Goal: Task Accomplishment & Management: Manage account settings

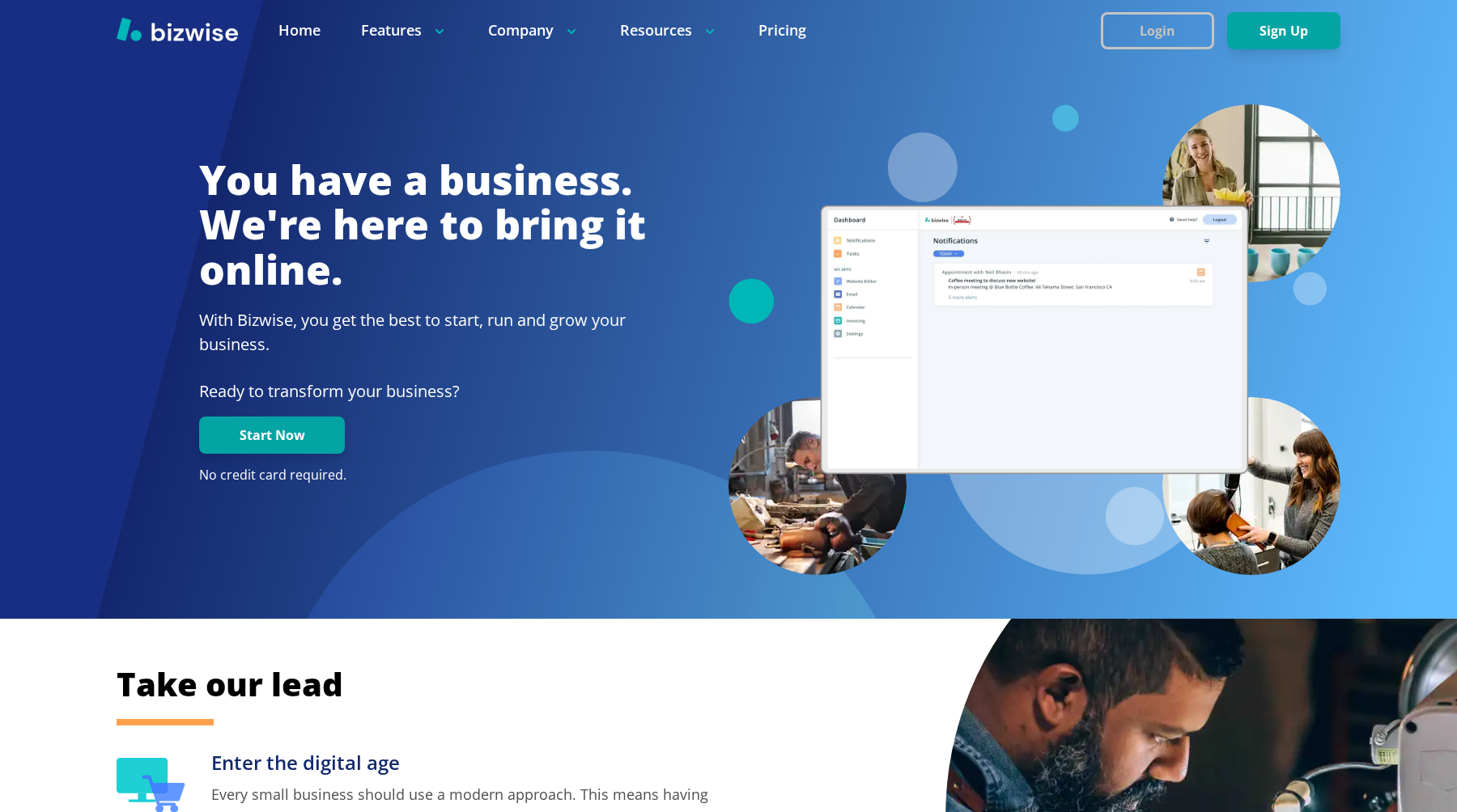
click at [1156, 22] on button "Login" at bounding box center [1157, 31] width 113 height 37
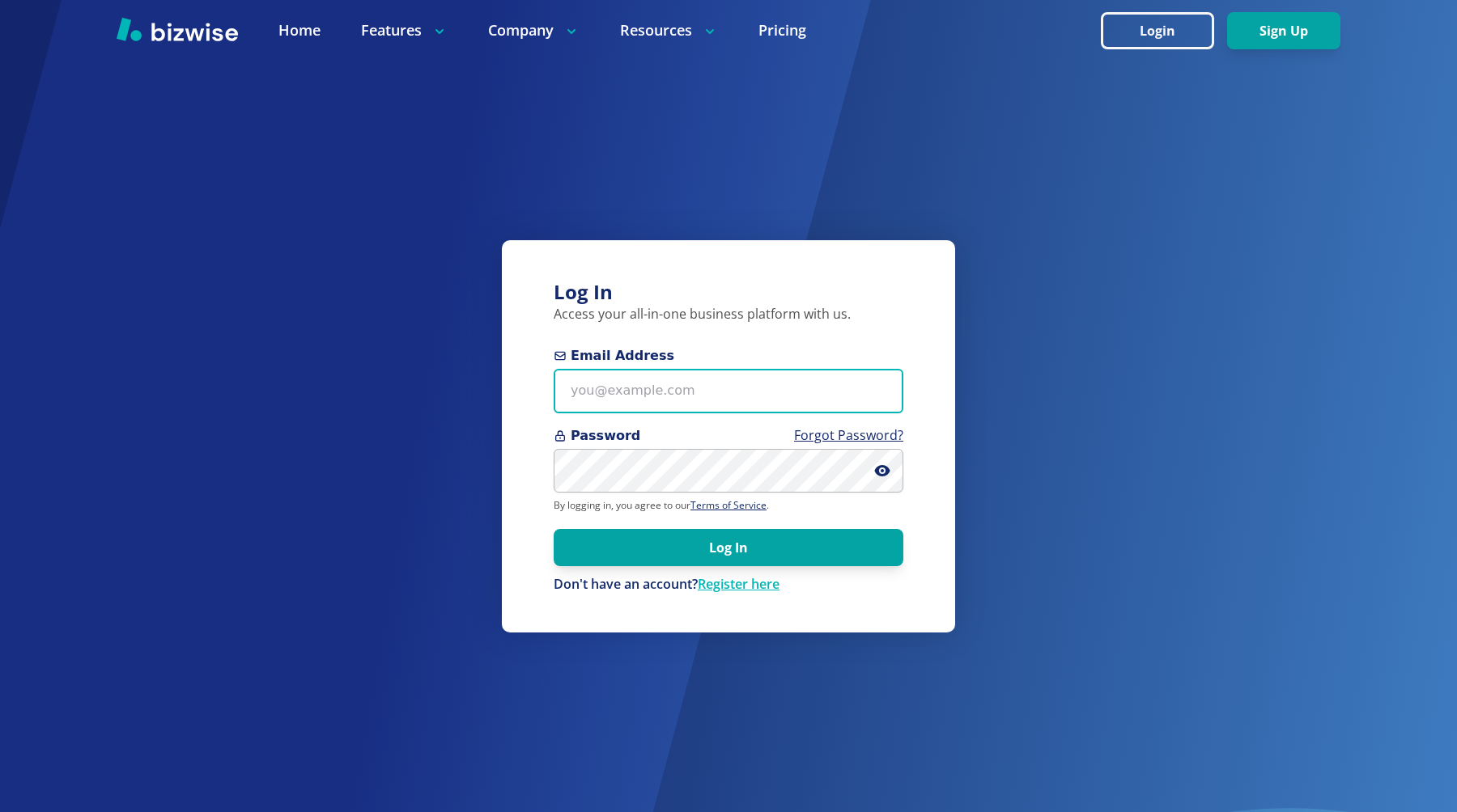
click at [663, 372] on input "Email Address" at bounding box center [728, 391] width 350 height 44
type input "chemar@bizwise.com"
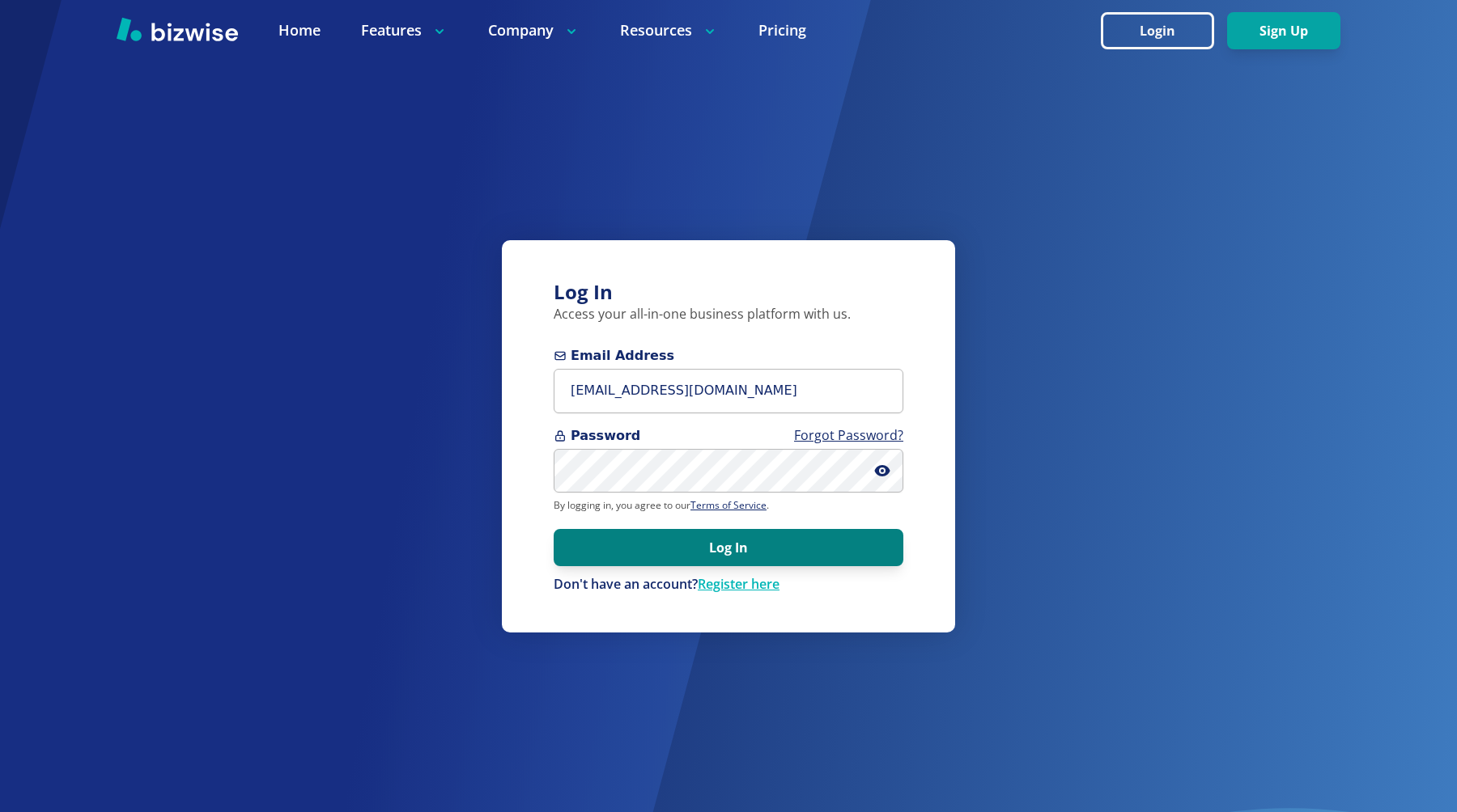
click at [789, 544] on button "Log In" at bounding box center [728, 547] width 350 height 37
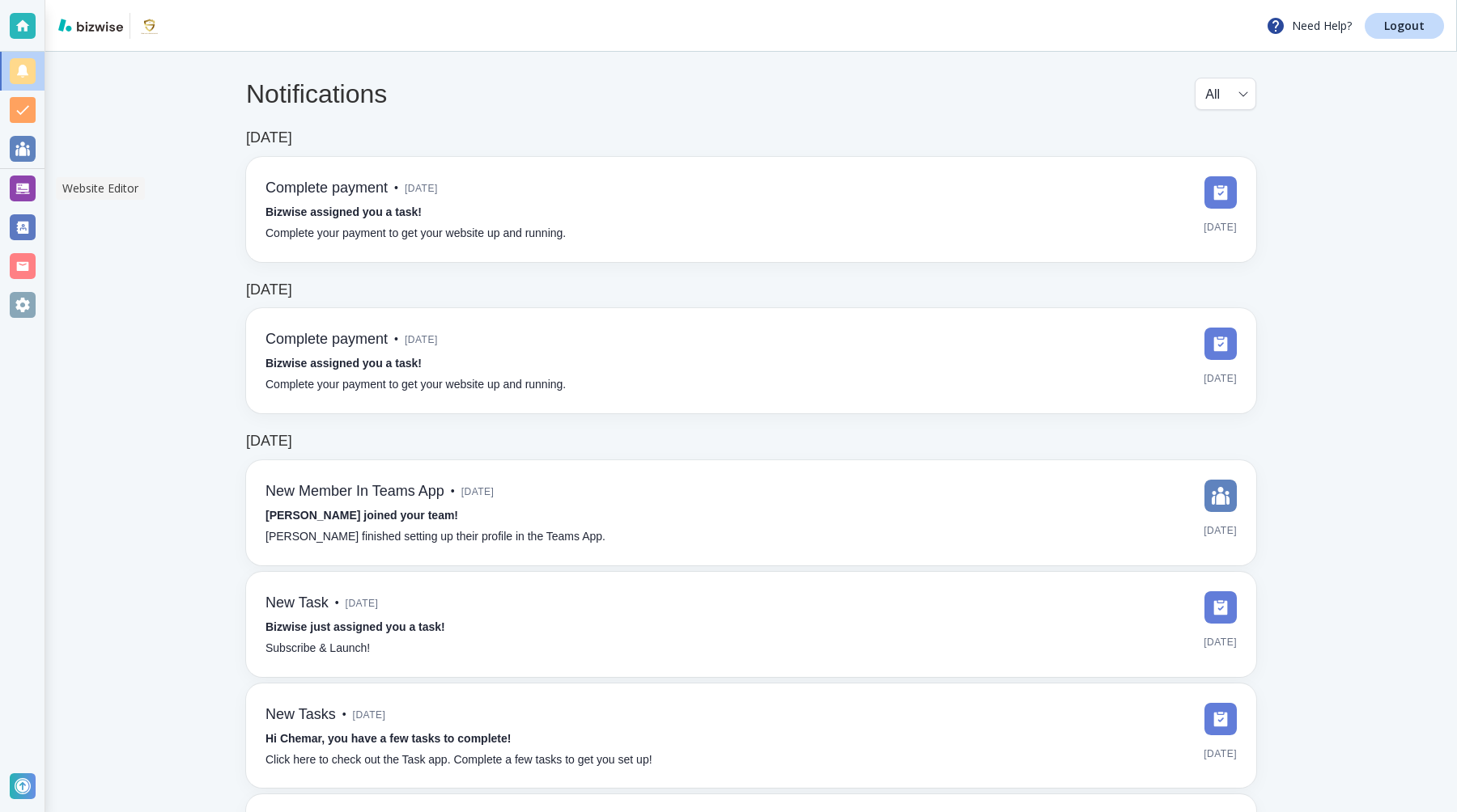
click at [27, 184] on div at bounding box center [22, 189] width 26 height 26
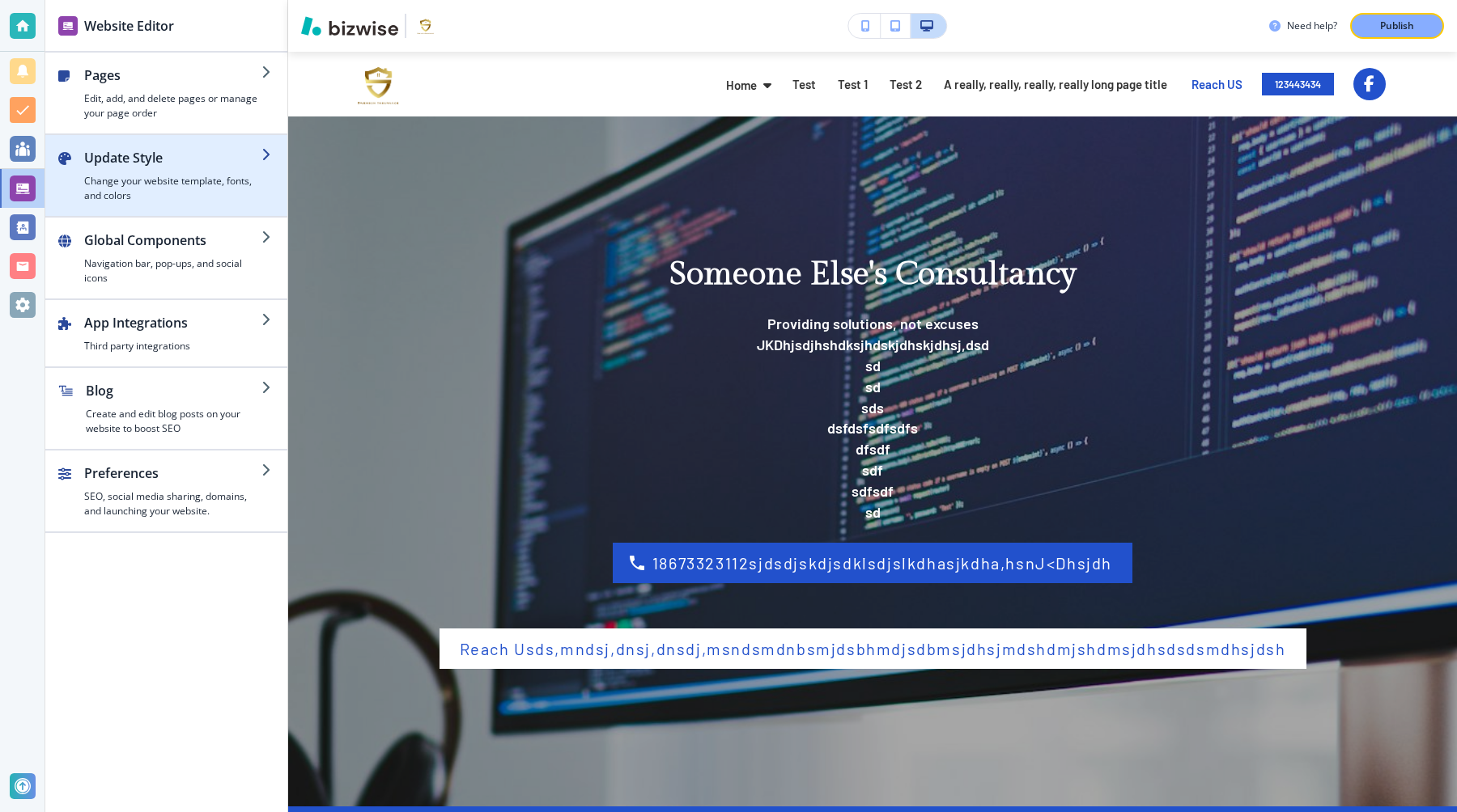
click at [179, 157] on h2 "Update Style" at bounding box center [173, 157] width 178 height 19
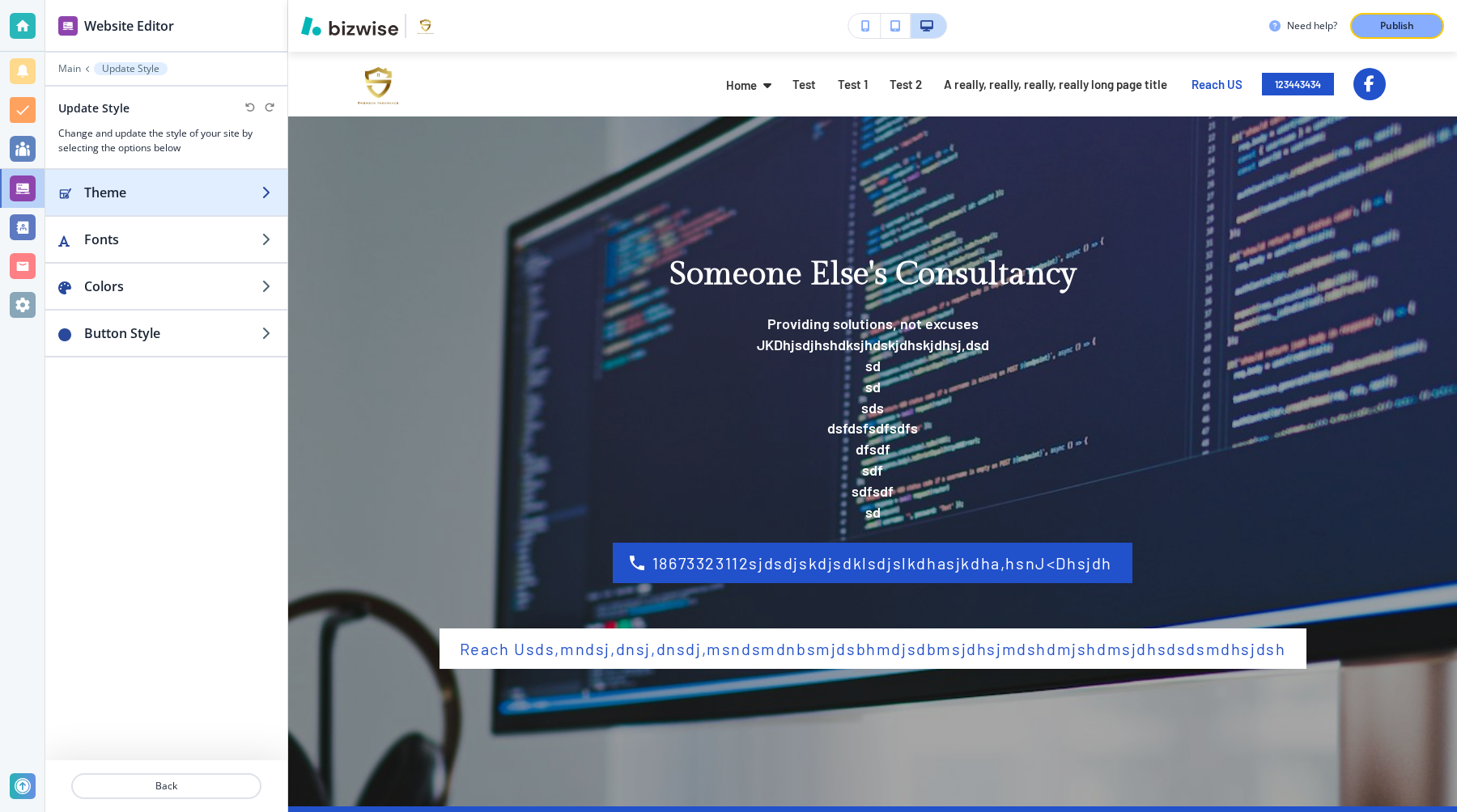
click at [178, 183] on h2 "Theme" at bounding box center [173, 192] width 178 height 19
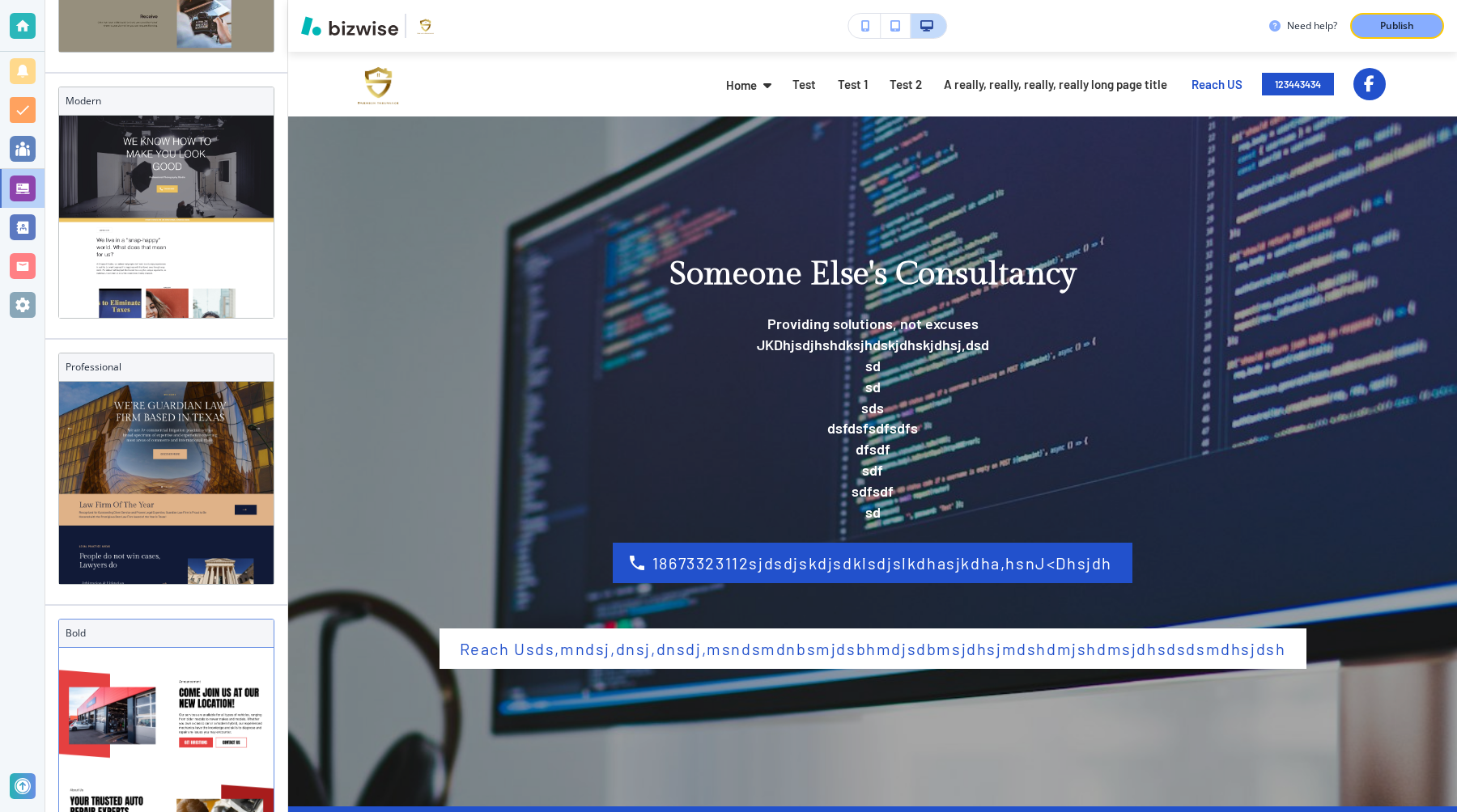
scroll to position [221, 0]
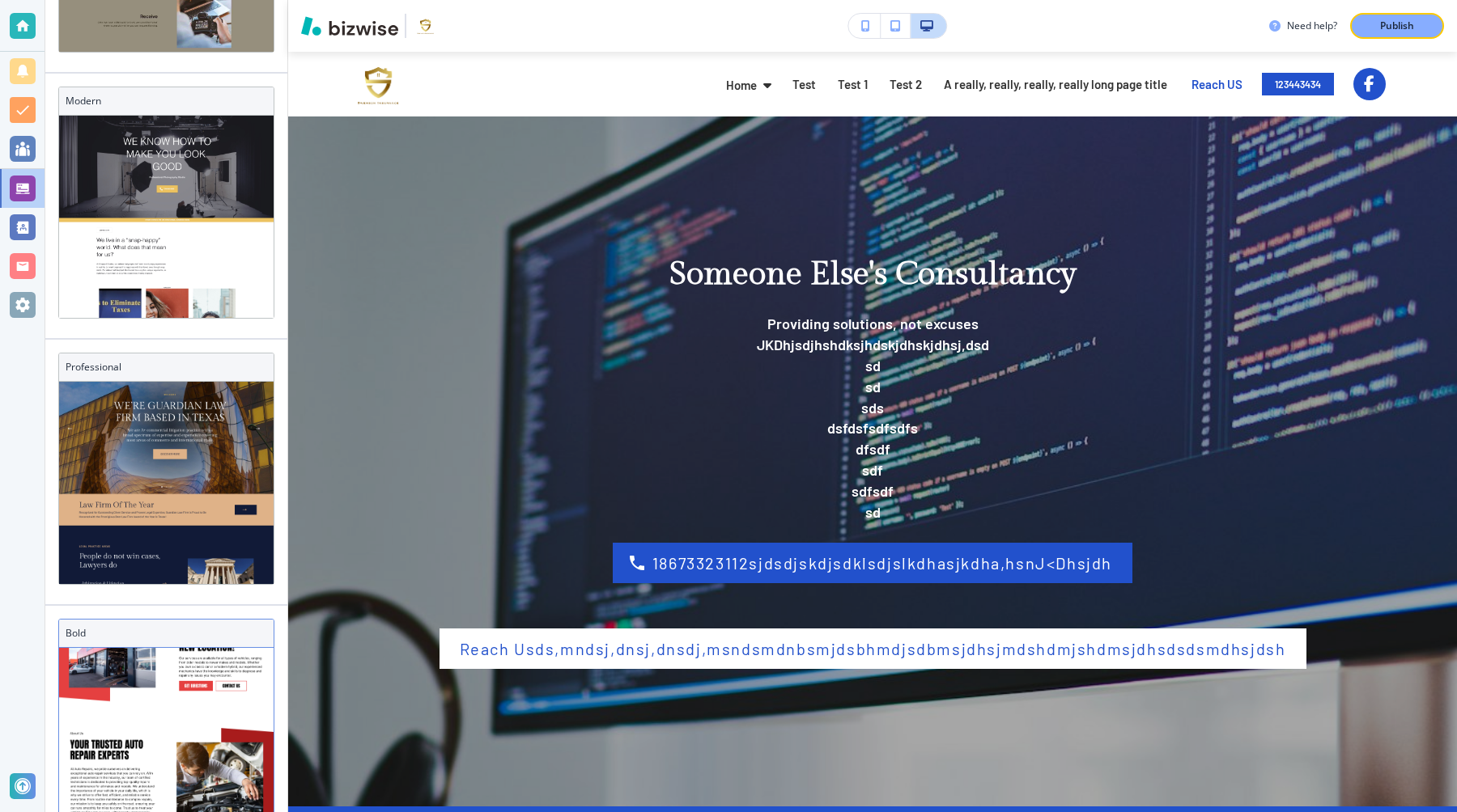
click at [108, 639] on h3 "Bold" at bounding box center [167, 634] width 202 height 15
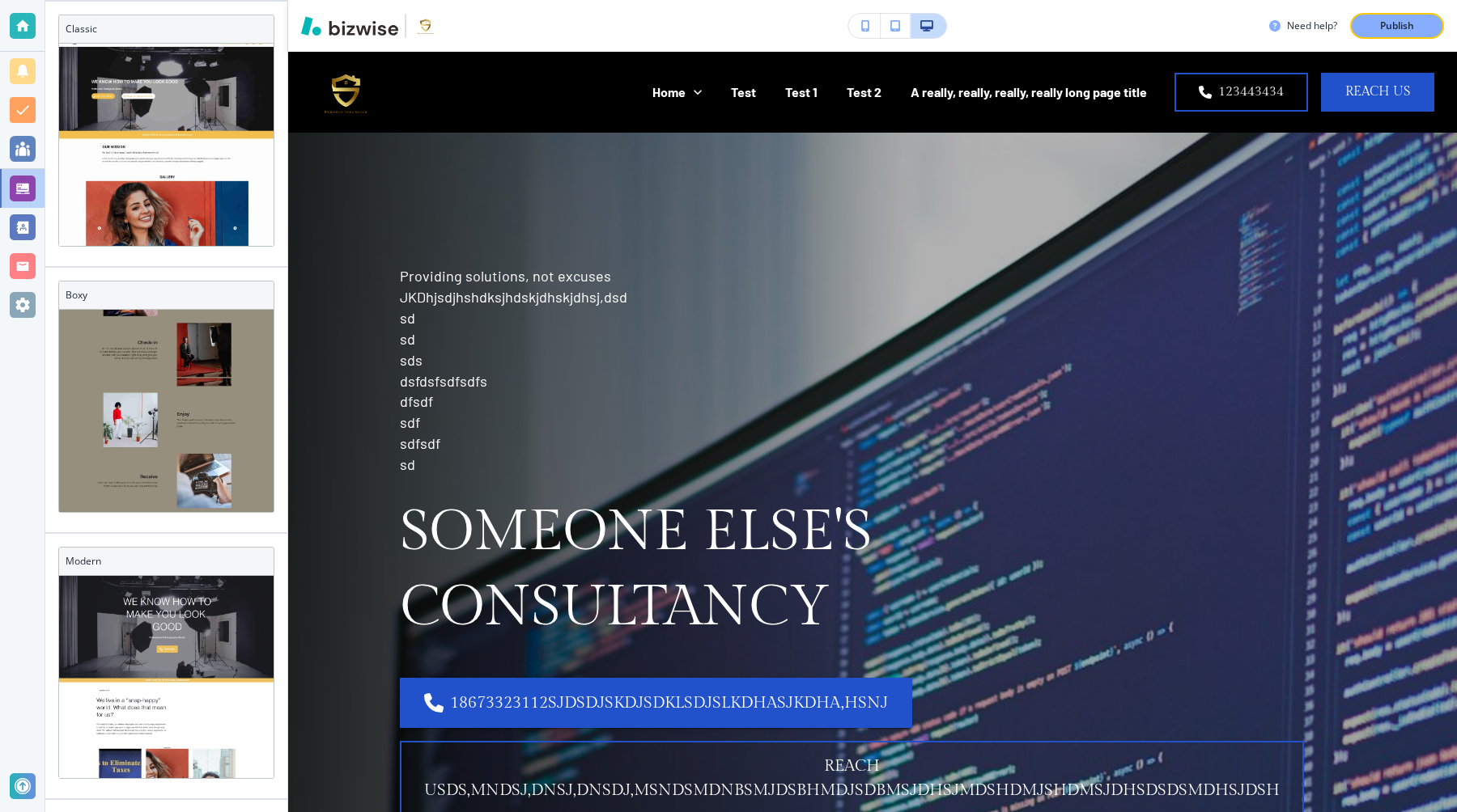
scroll to position [0, 0]
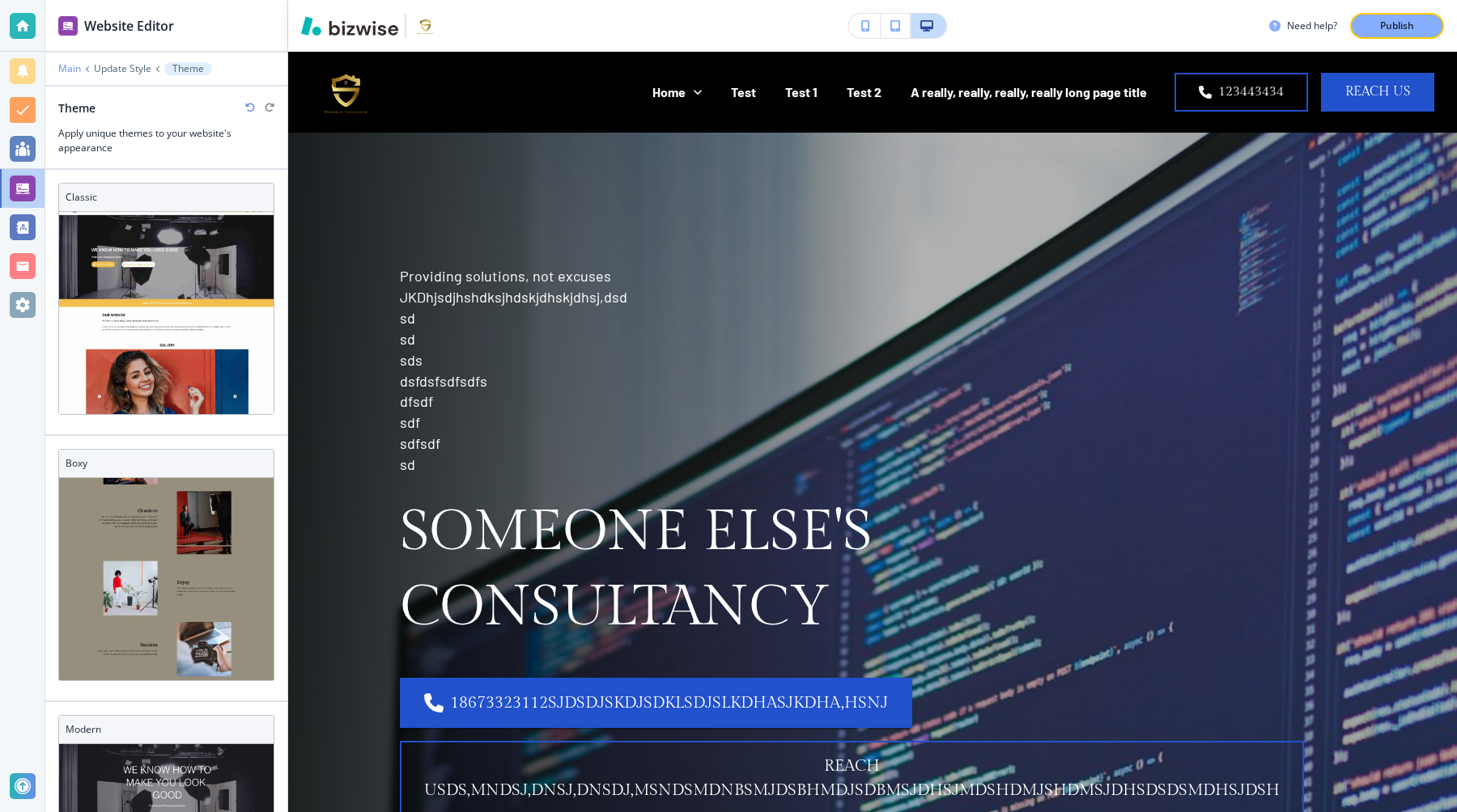
click at [67, 73] on p "Main" at bounding box center [69, 68] width 22 height 11
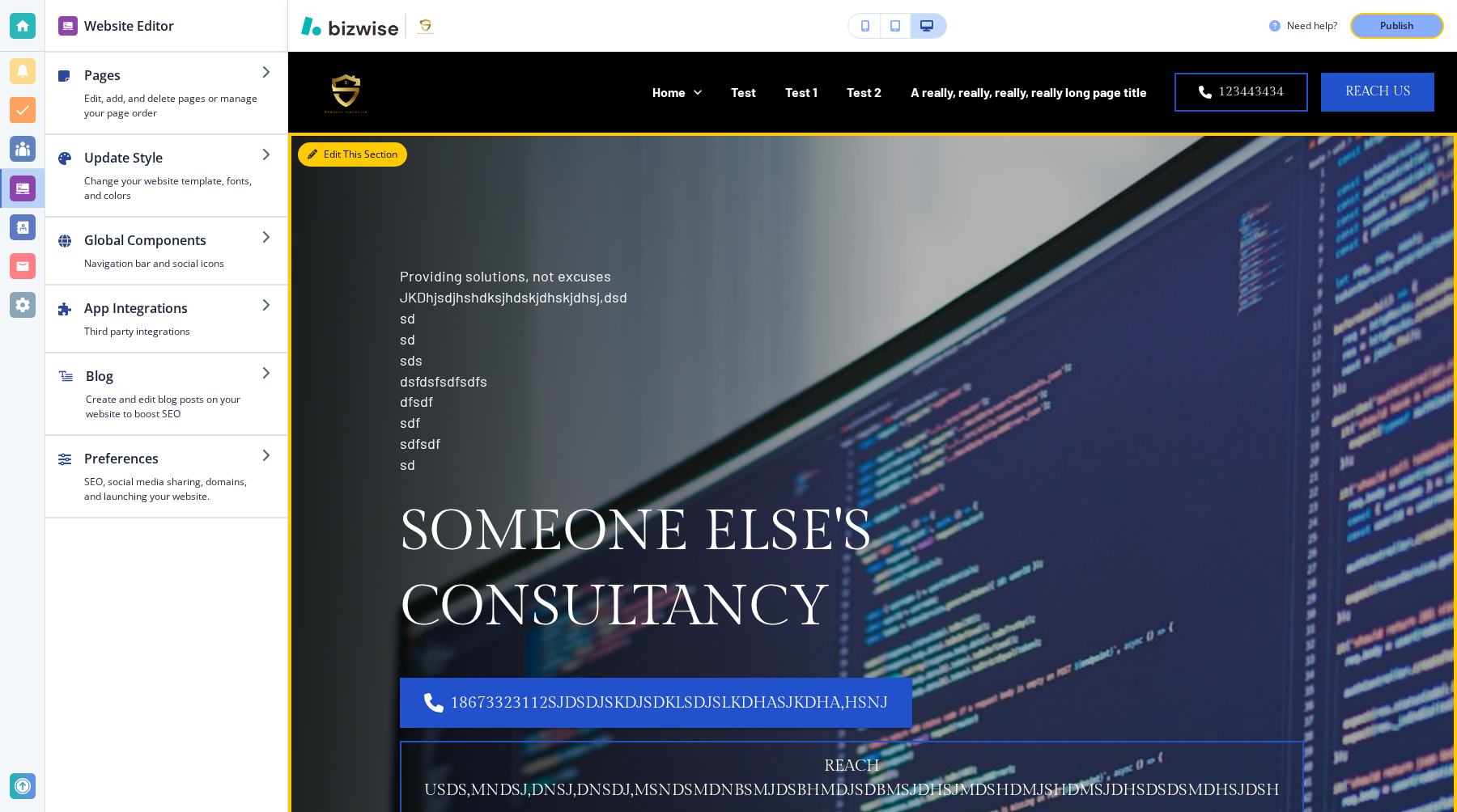
click at [342, 157] on button "Edit This Section" at bounding box center [352, 154] width 109 height 24
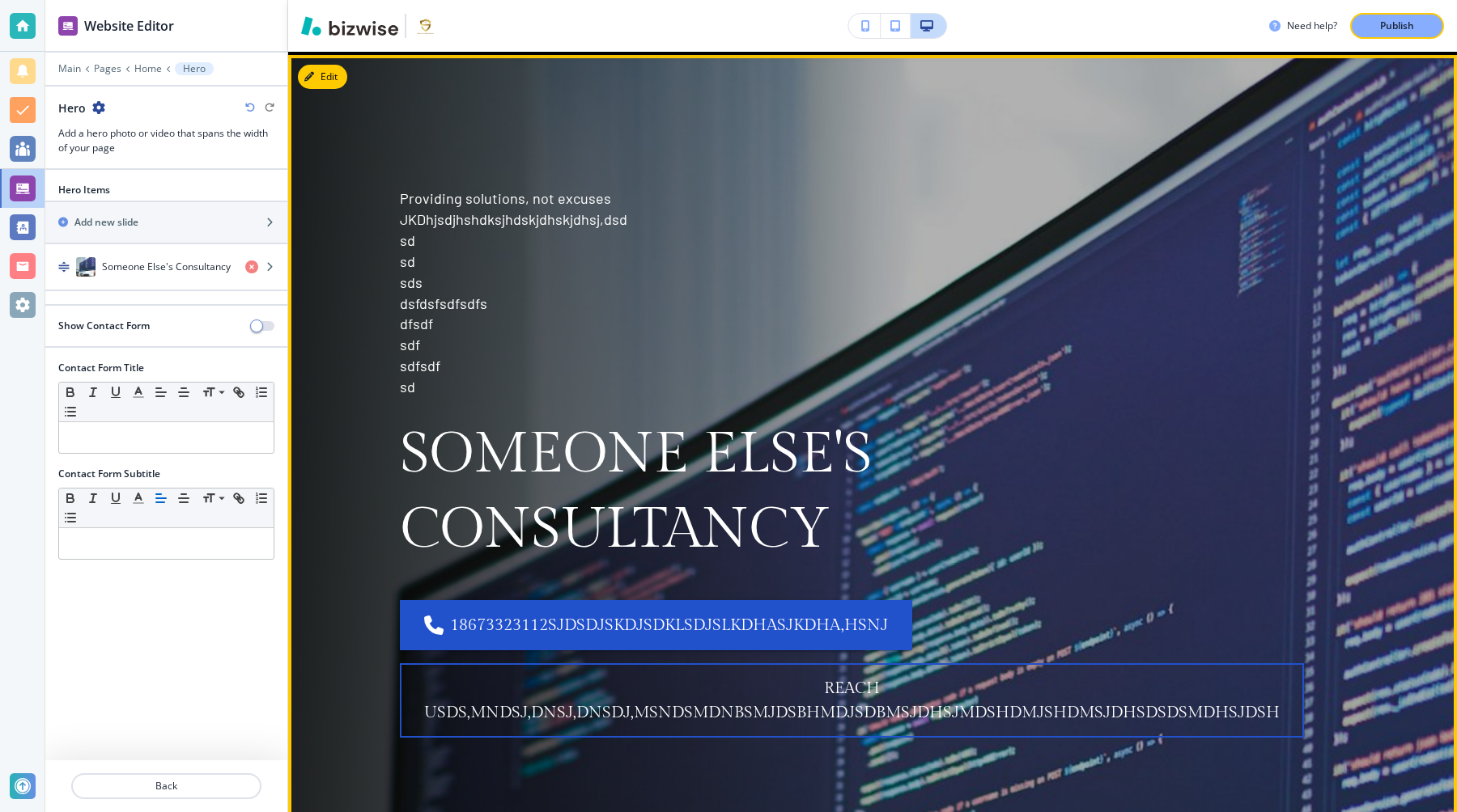
scroll to position [80, 0]
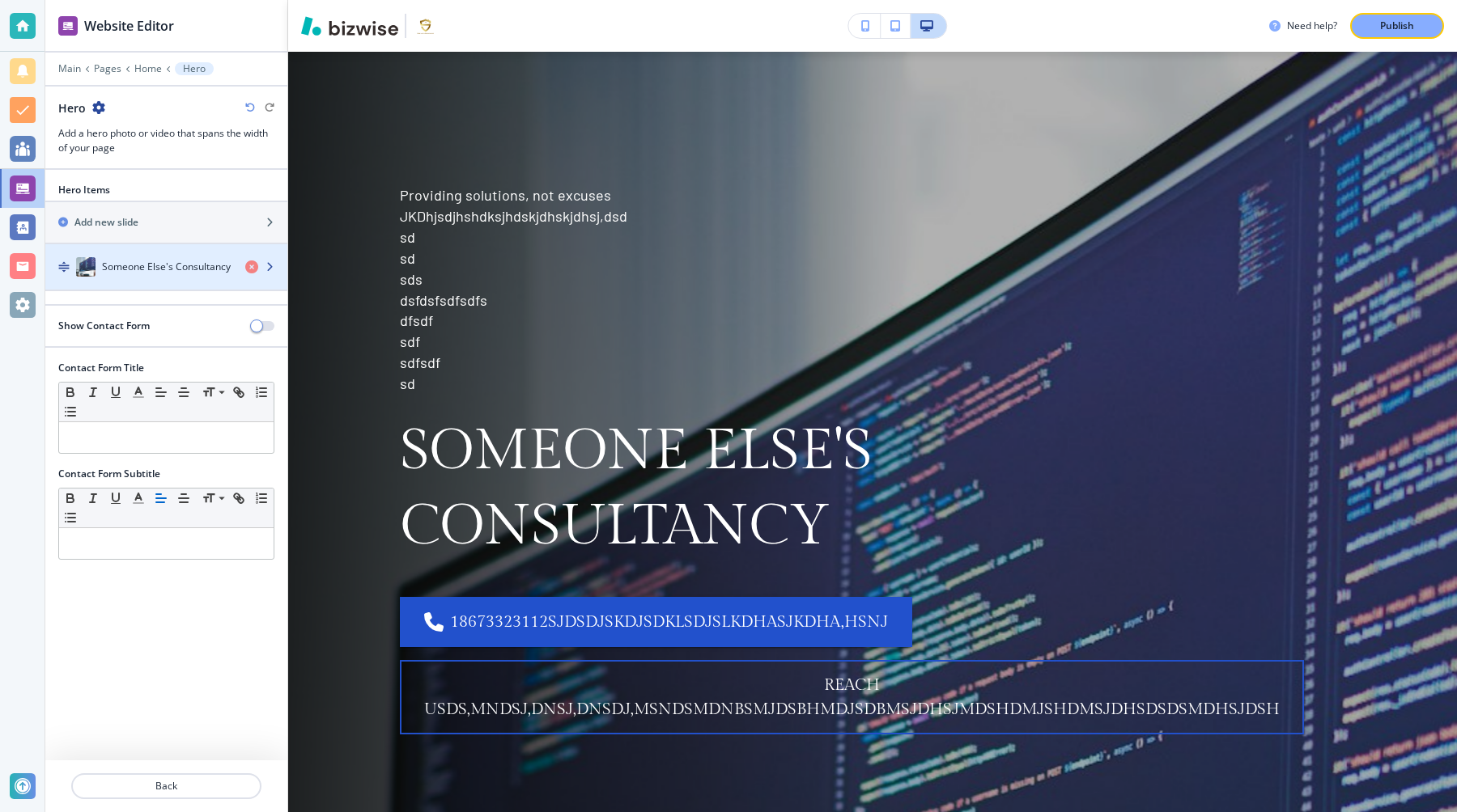
click at [161, 269] on h4 "Someone Else's Consultancy" at bounding box center [166, 267] width 129 height 15
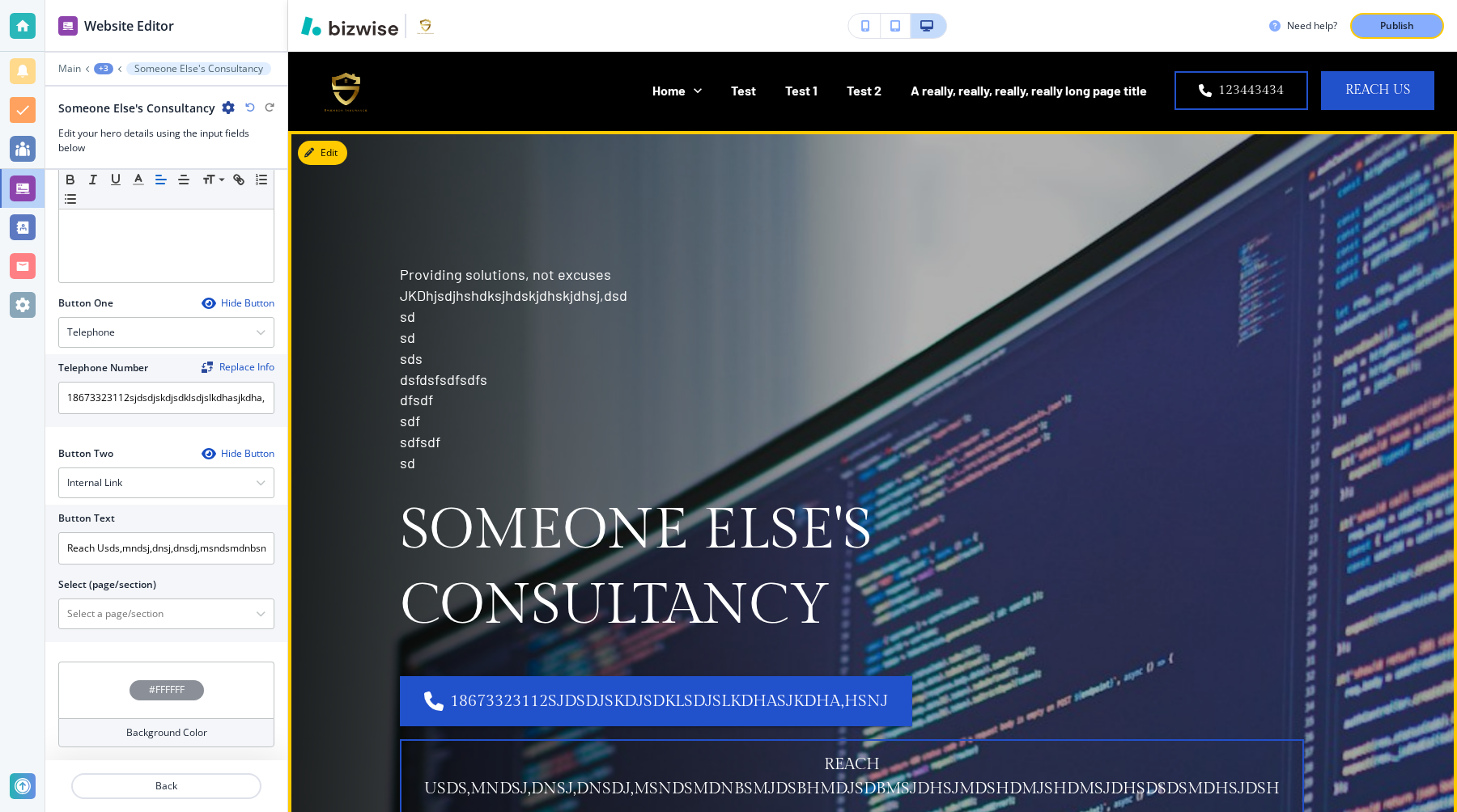
scroll to position [0, 0]
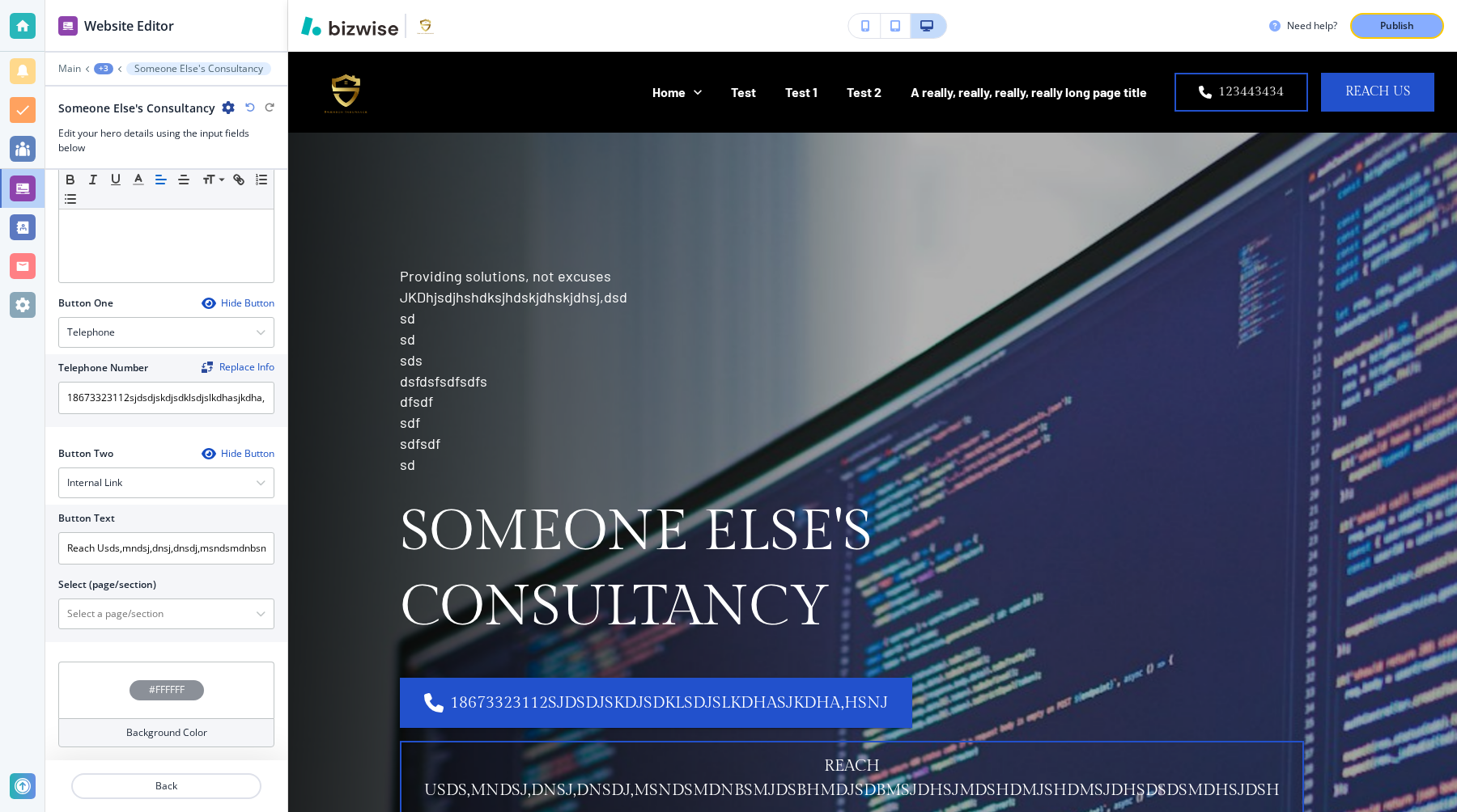
click at [181, 689] on h4 "#FFFFFF" at bounding box center [167, 690] width 35 height 15
type input "#e21b1b"
click at [162, 679] on div at bounding box center [120, 713] width 109 height 88
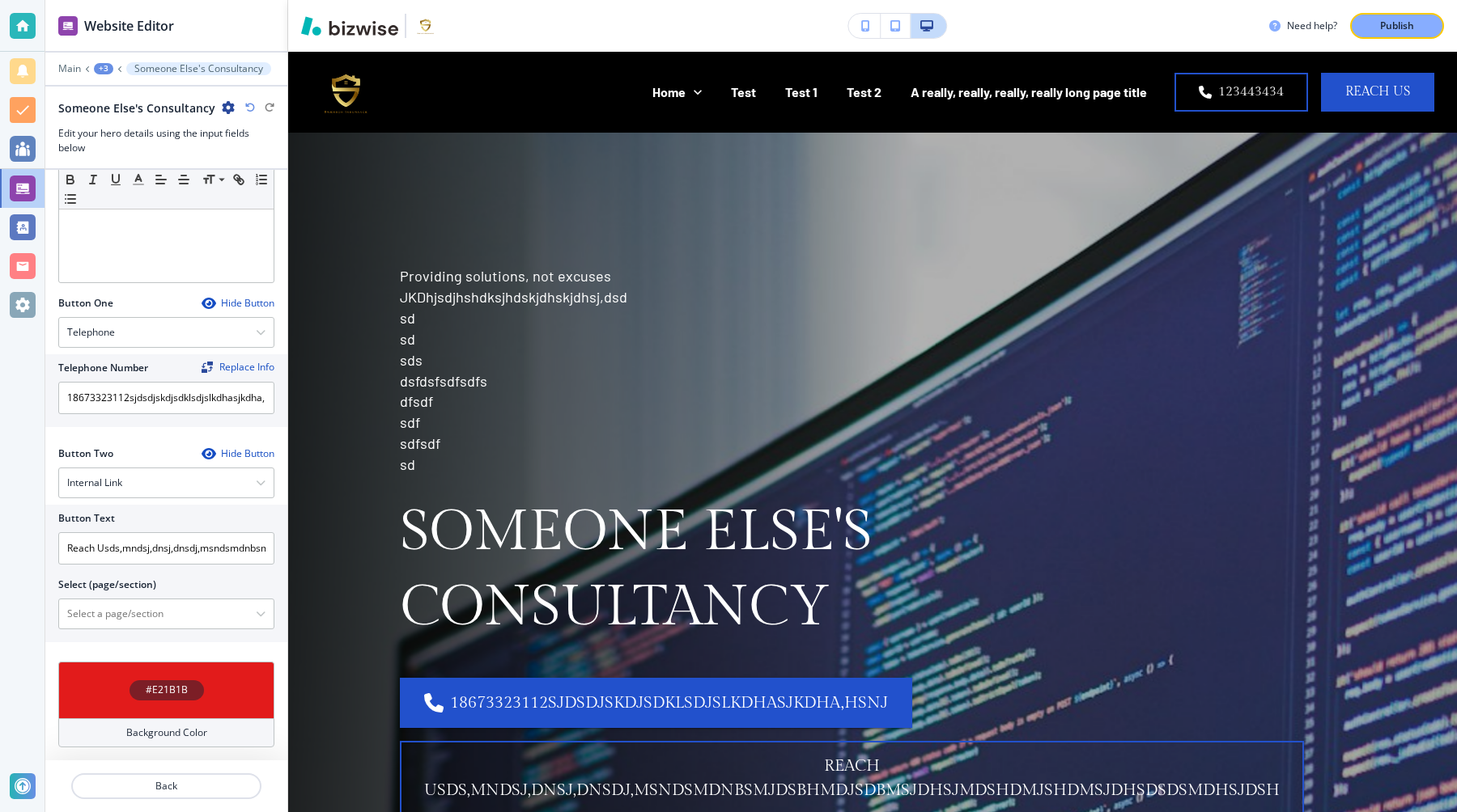
click at [250, 662] on div "#E21B1B Background Color" at bounding box center [167, 711] width 242 height 99
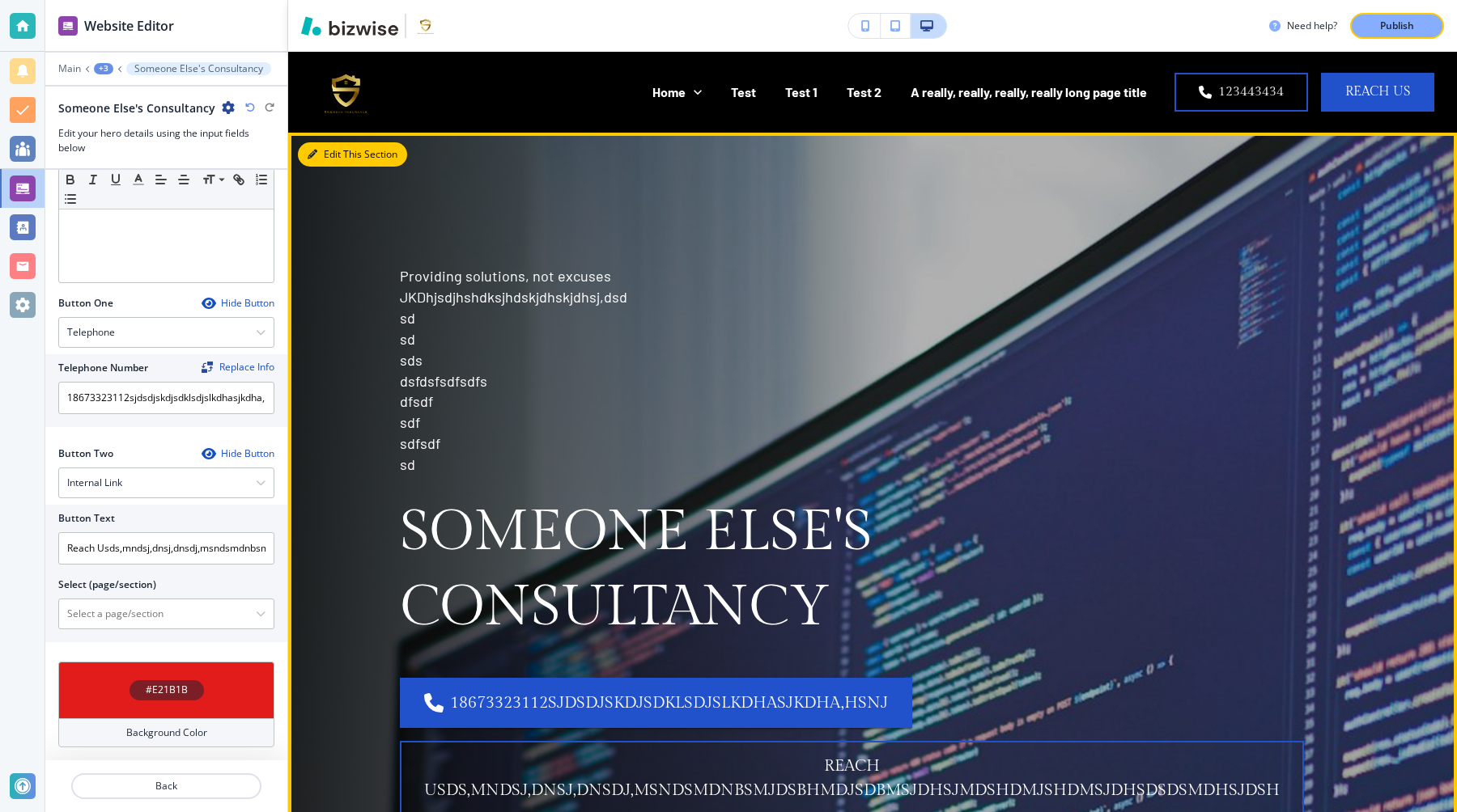
click at [335, 154] on button "Edit This Section" at bounding box center [352, 154] width 109 height 24
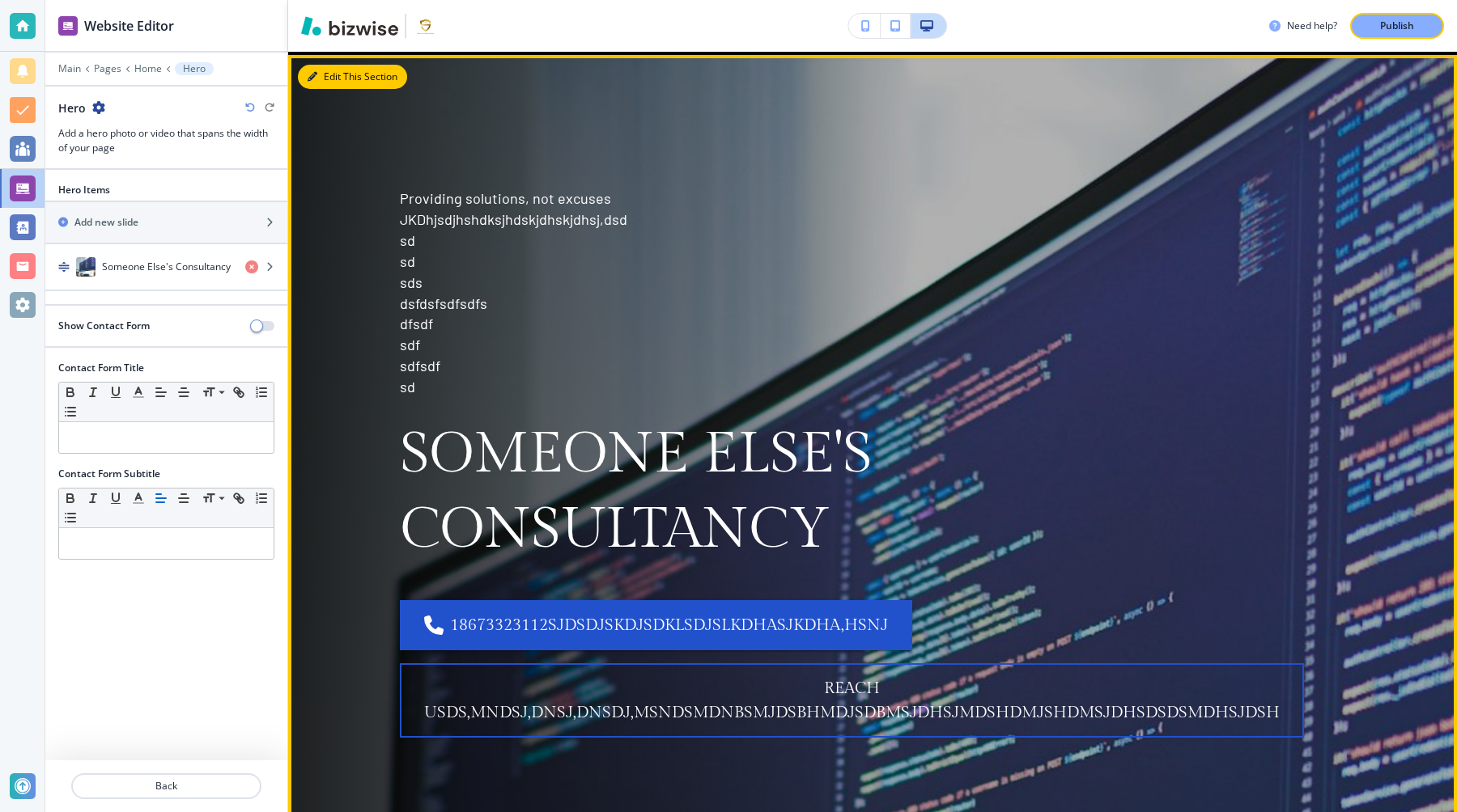
scroll to position [80, 0]
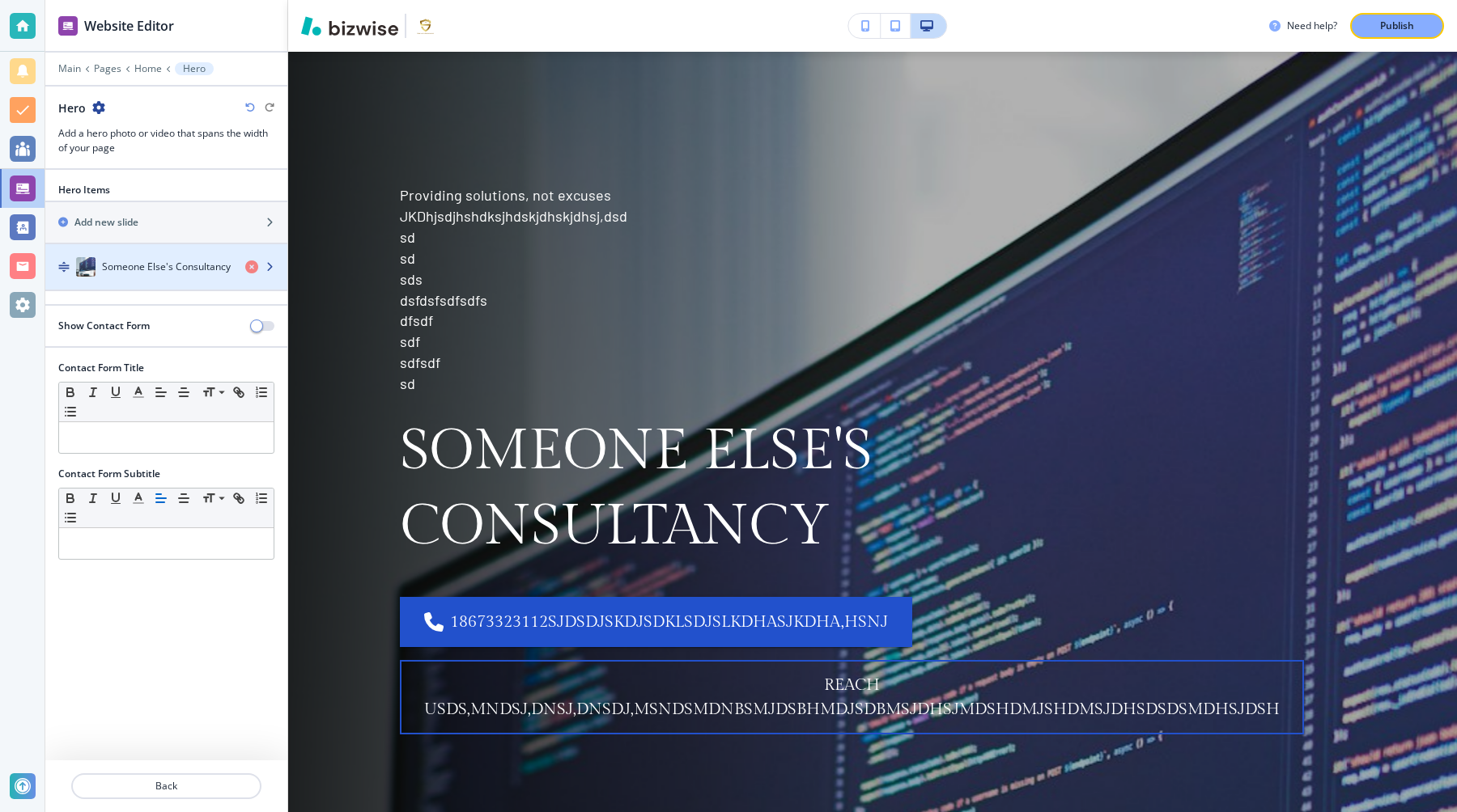
click at [125, 265] on h4 "Someone Else's Consultancy" at bounding box center [166, 267] width 129 height 15
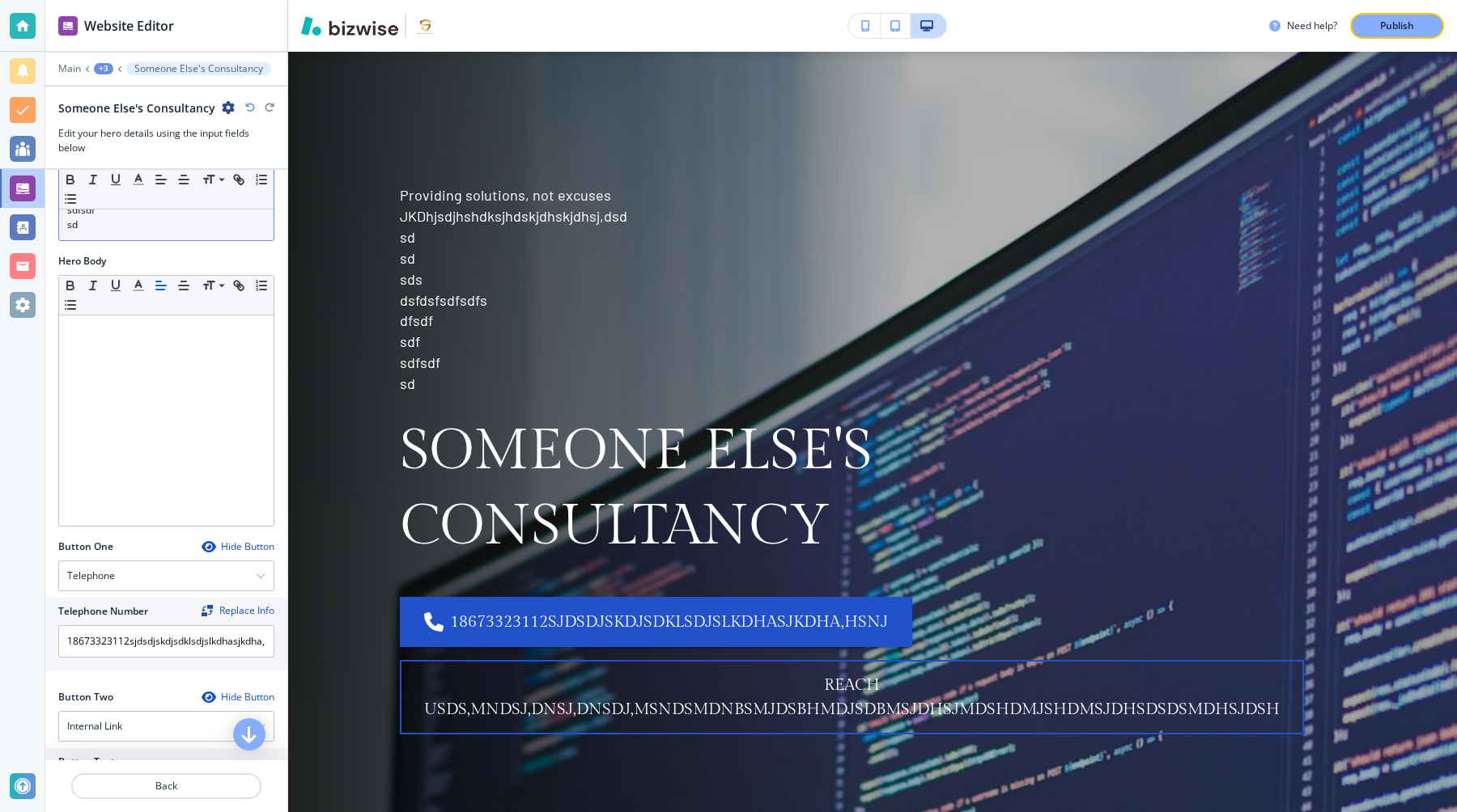
scroll to position [655, 0]
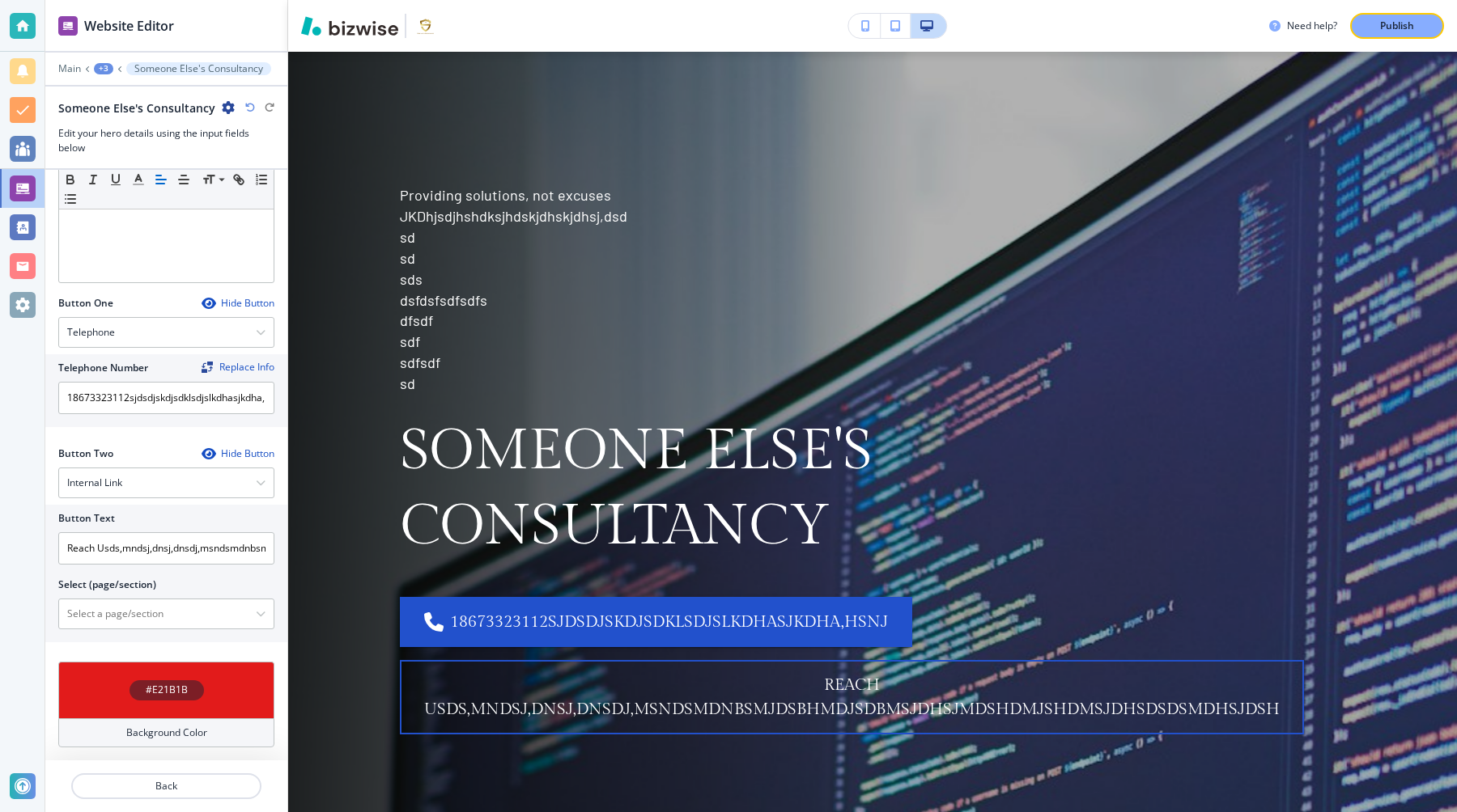
click at [229, 694] on div "#E21B1B" at bounding box center [167, 690] width 216 height 56
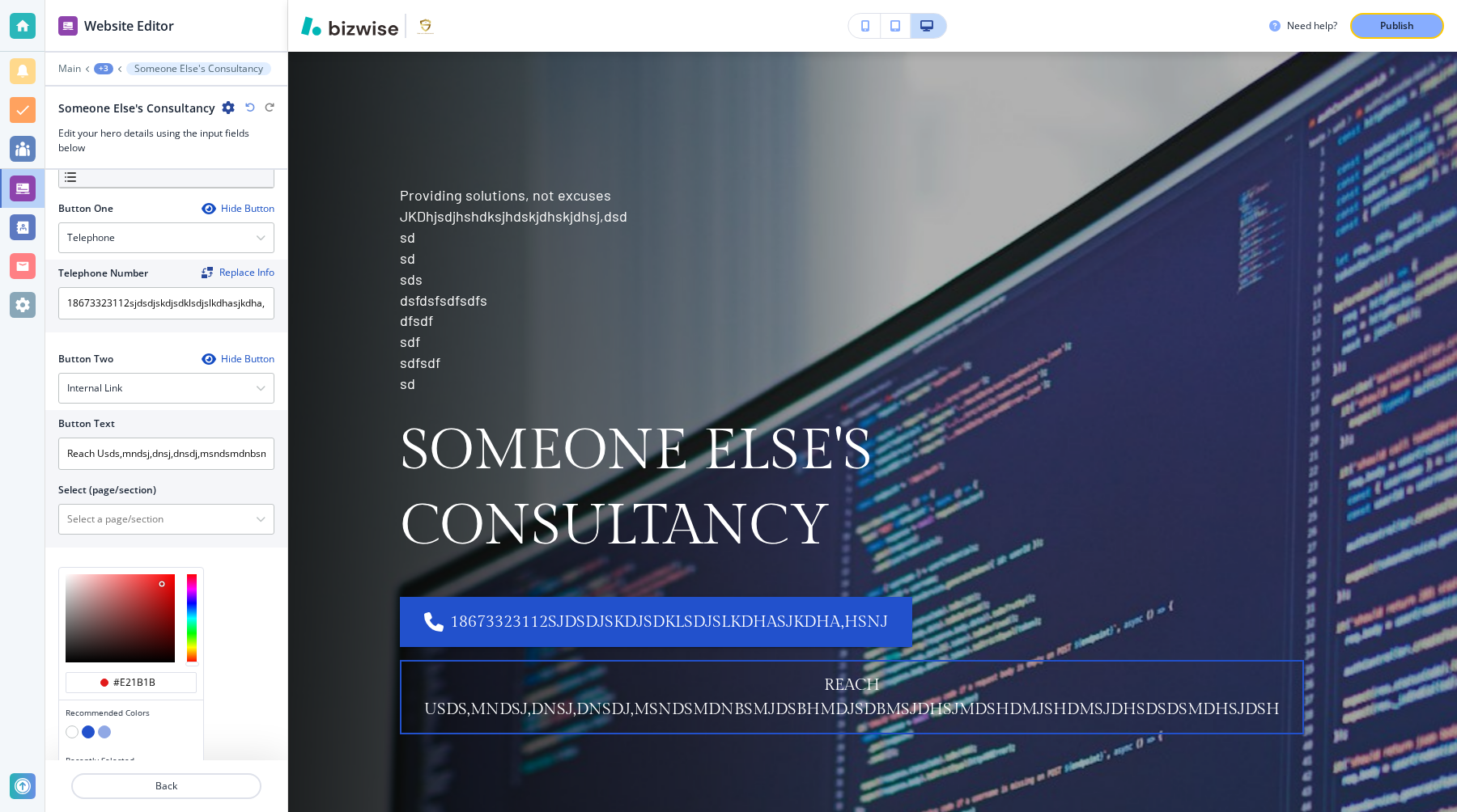
scroll to position [785, 0]
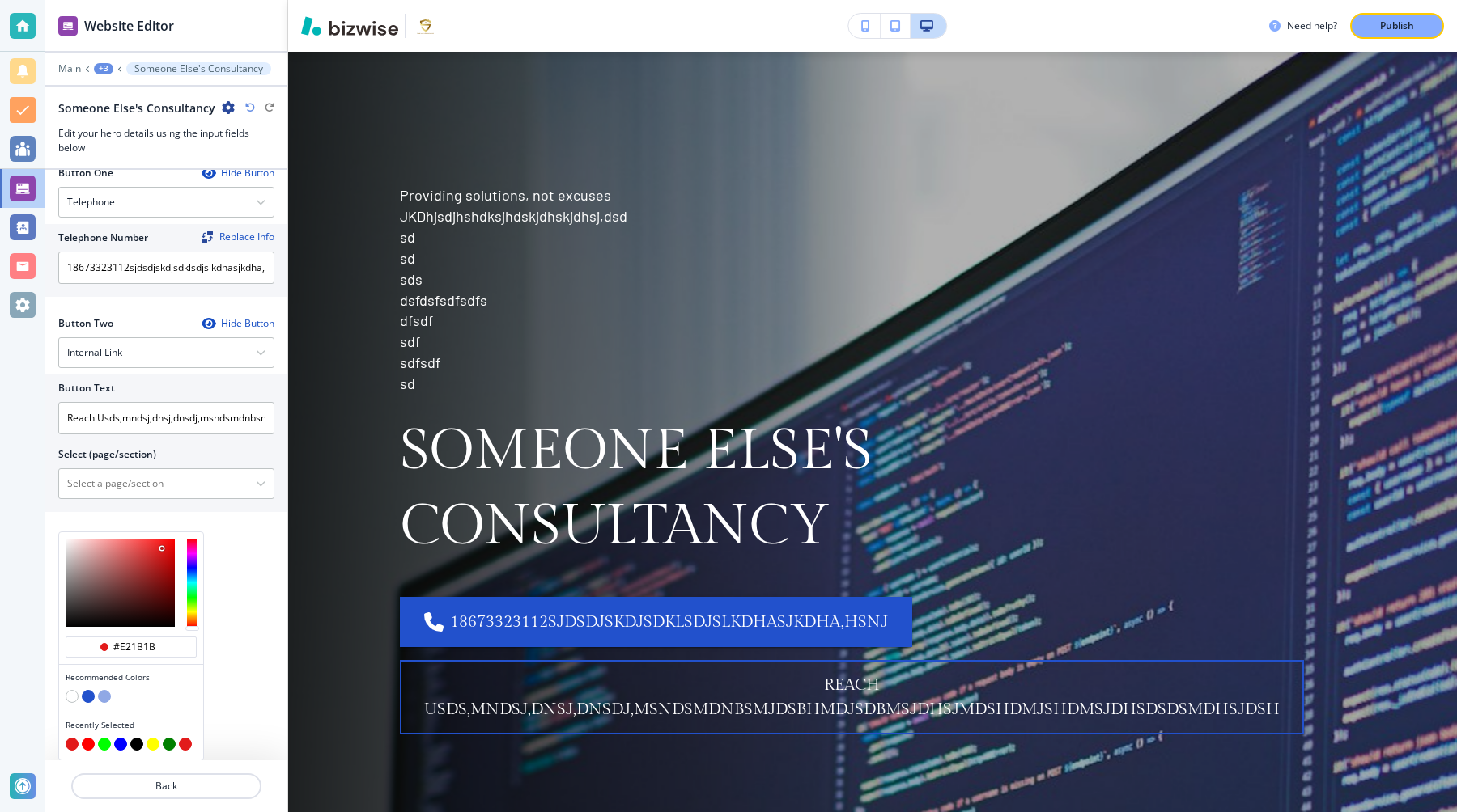
click at [87, 693] on button "button" at bounding box center [88, 696] width 13 height 13
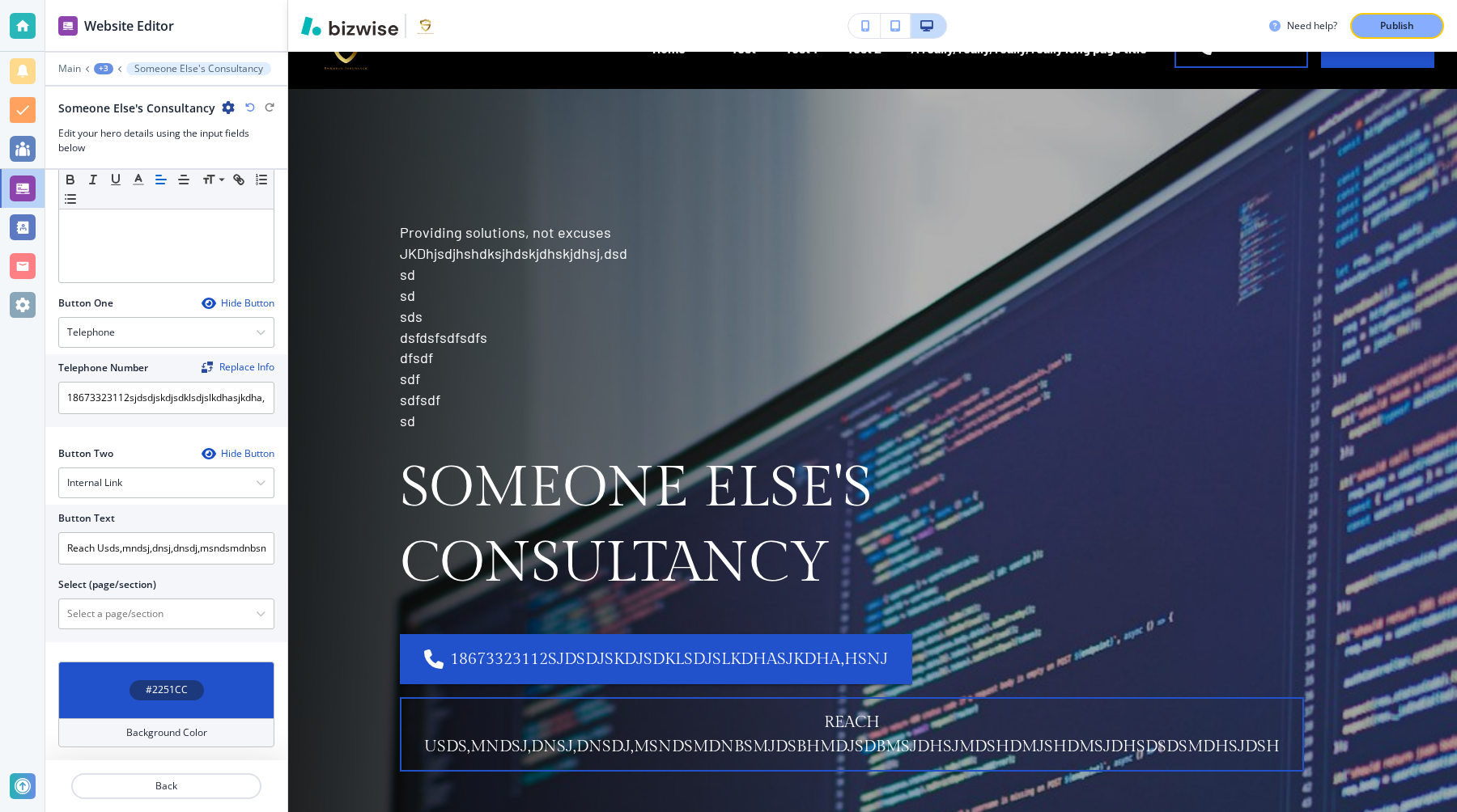
scroll to position [0, 0]
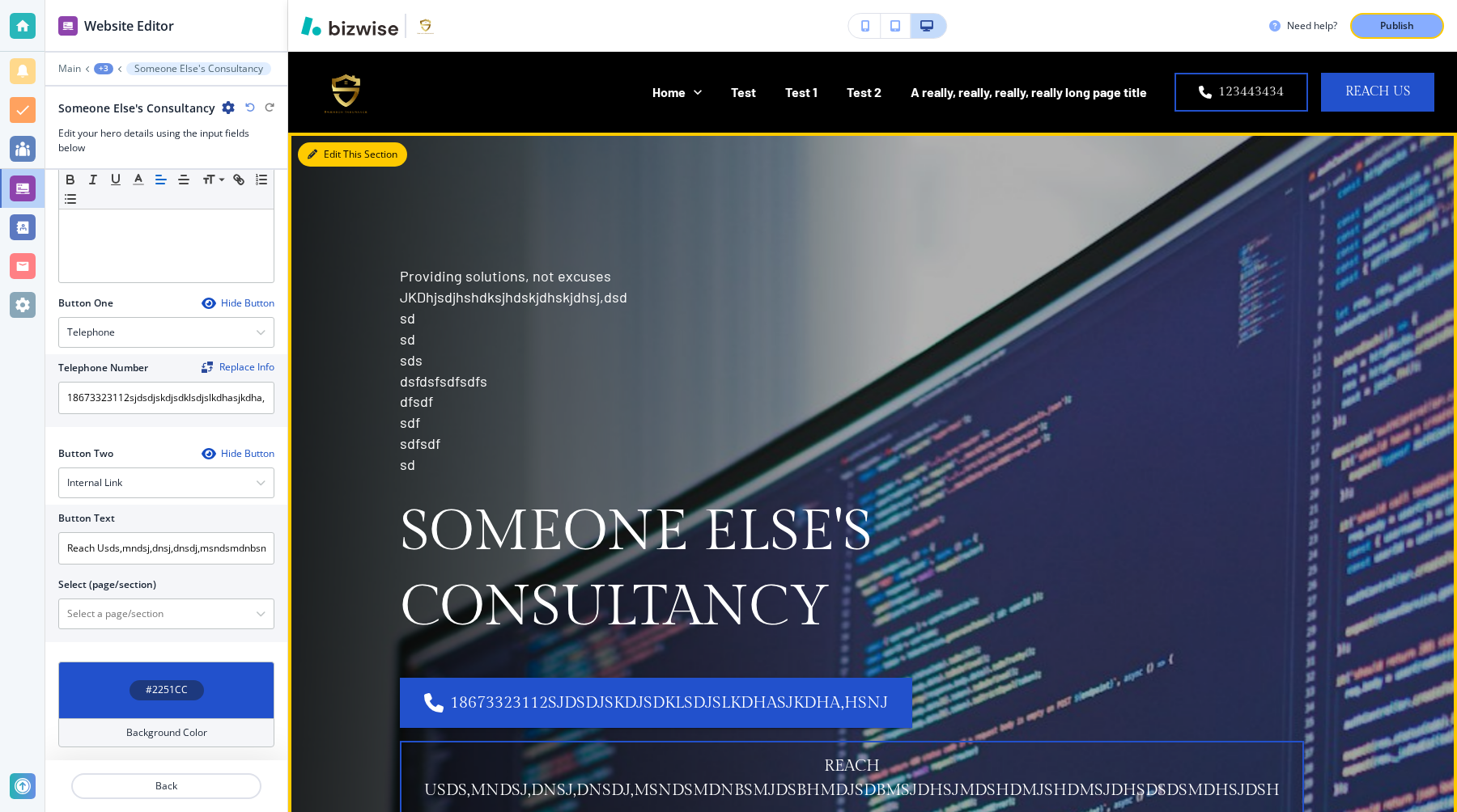
click at [334, 157] on button "Edit This Section" at bounding box center [352, 154] width 109 height 24
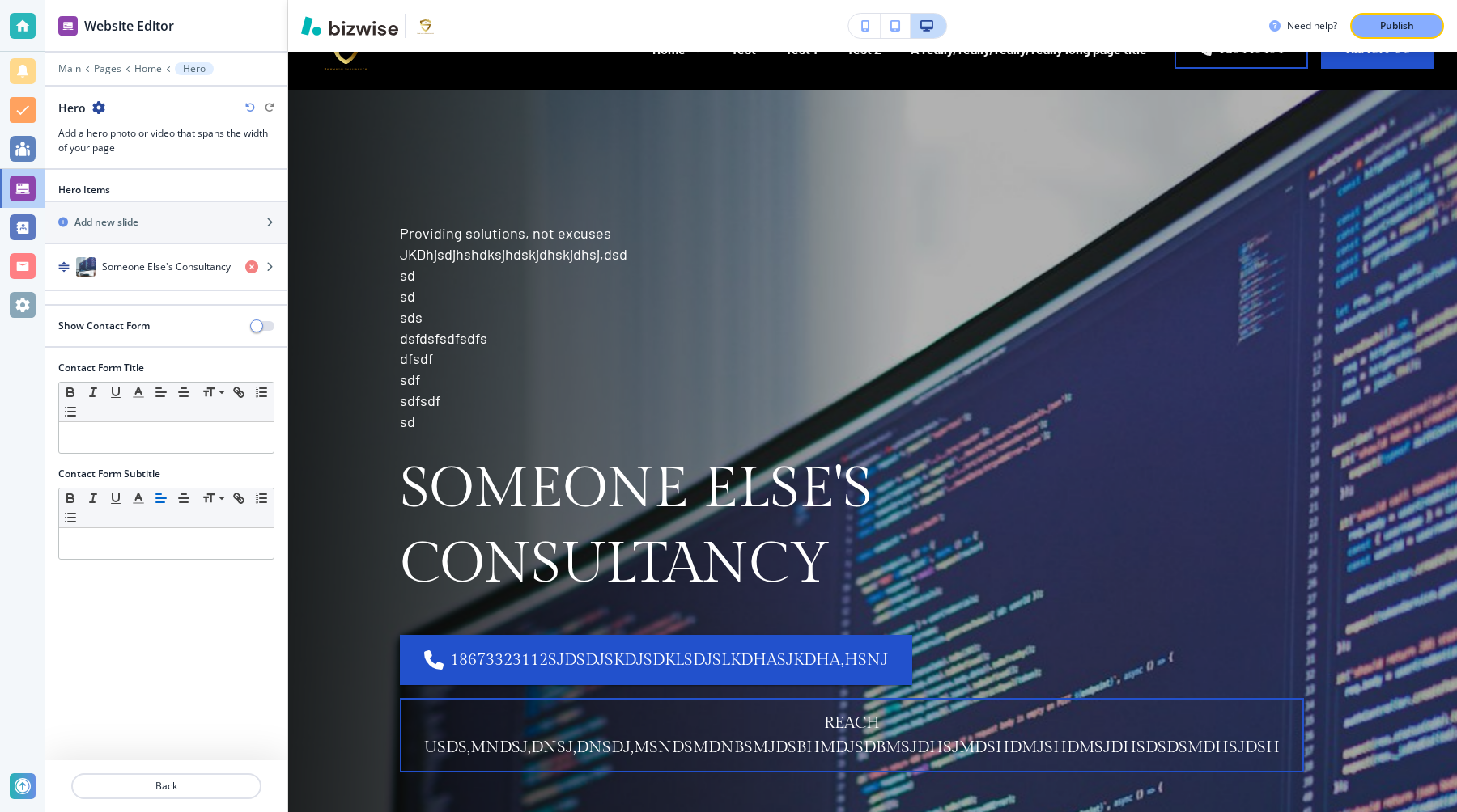
scroll to position [33, 0]
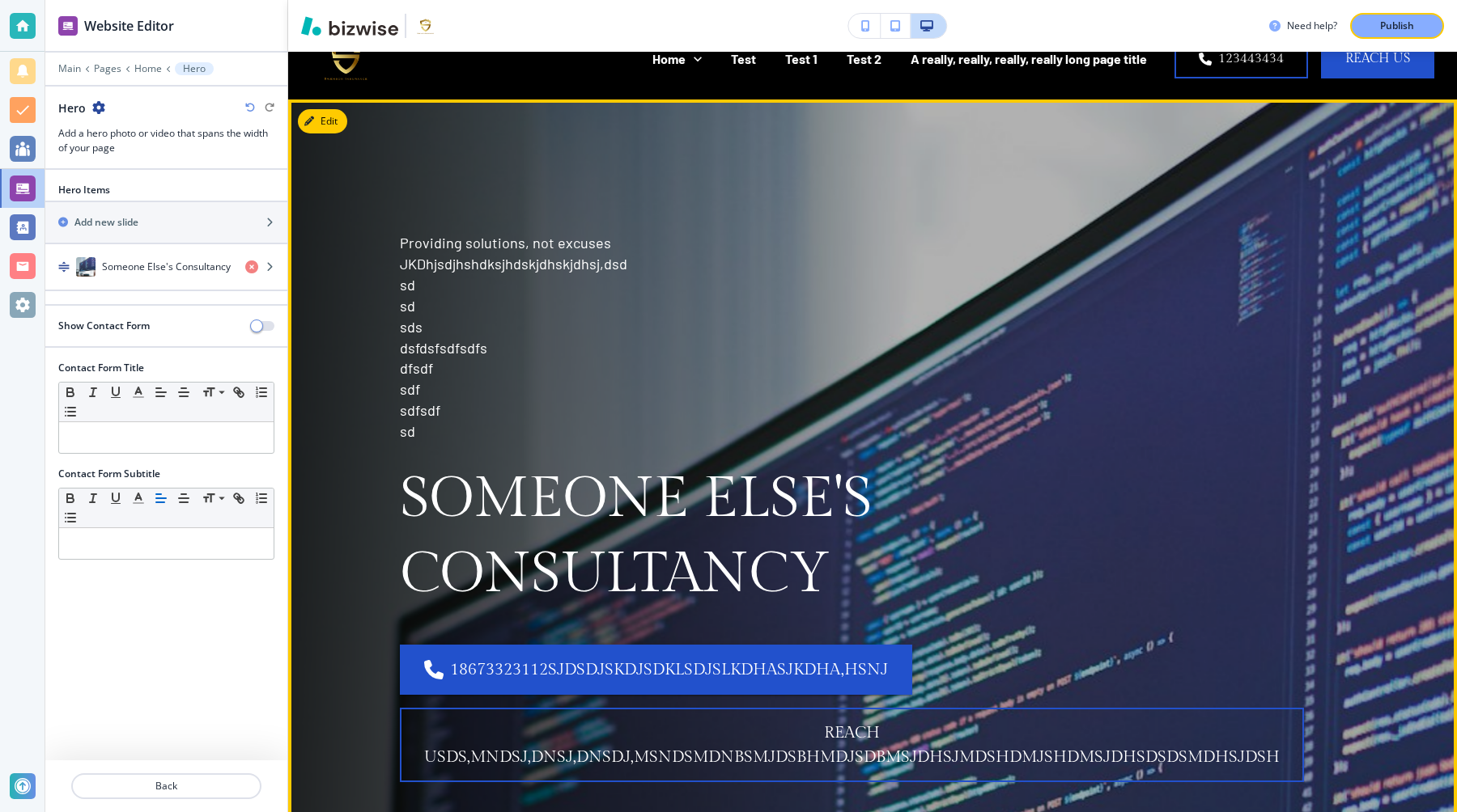
click at [717, 314] on p "sd" at bounding box center [851, 306] width 904 height 21
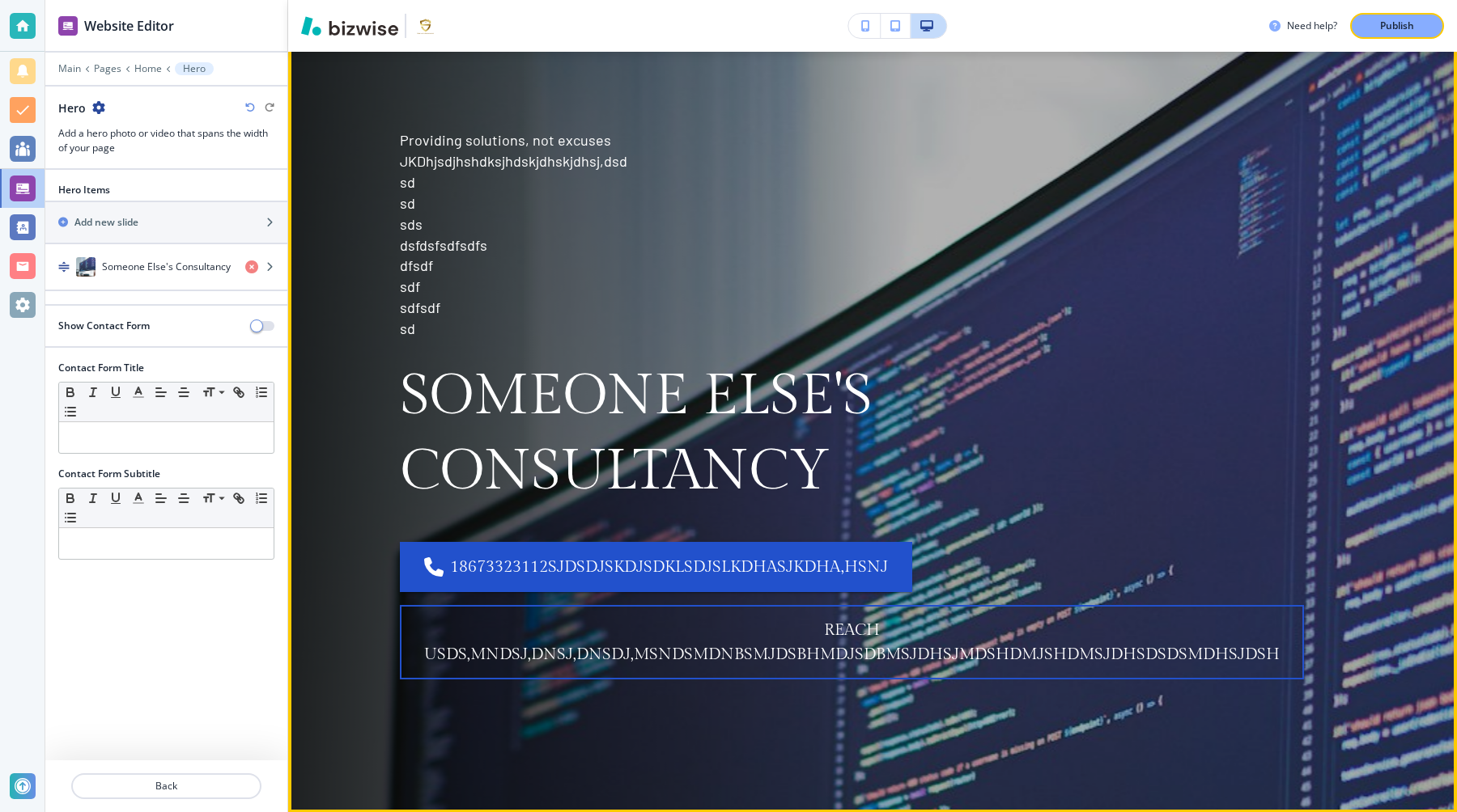
scroll to position [139, 0]
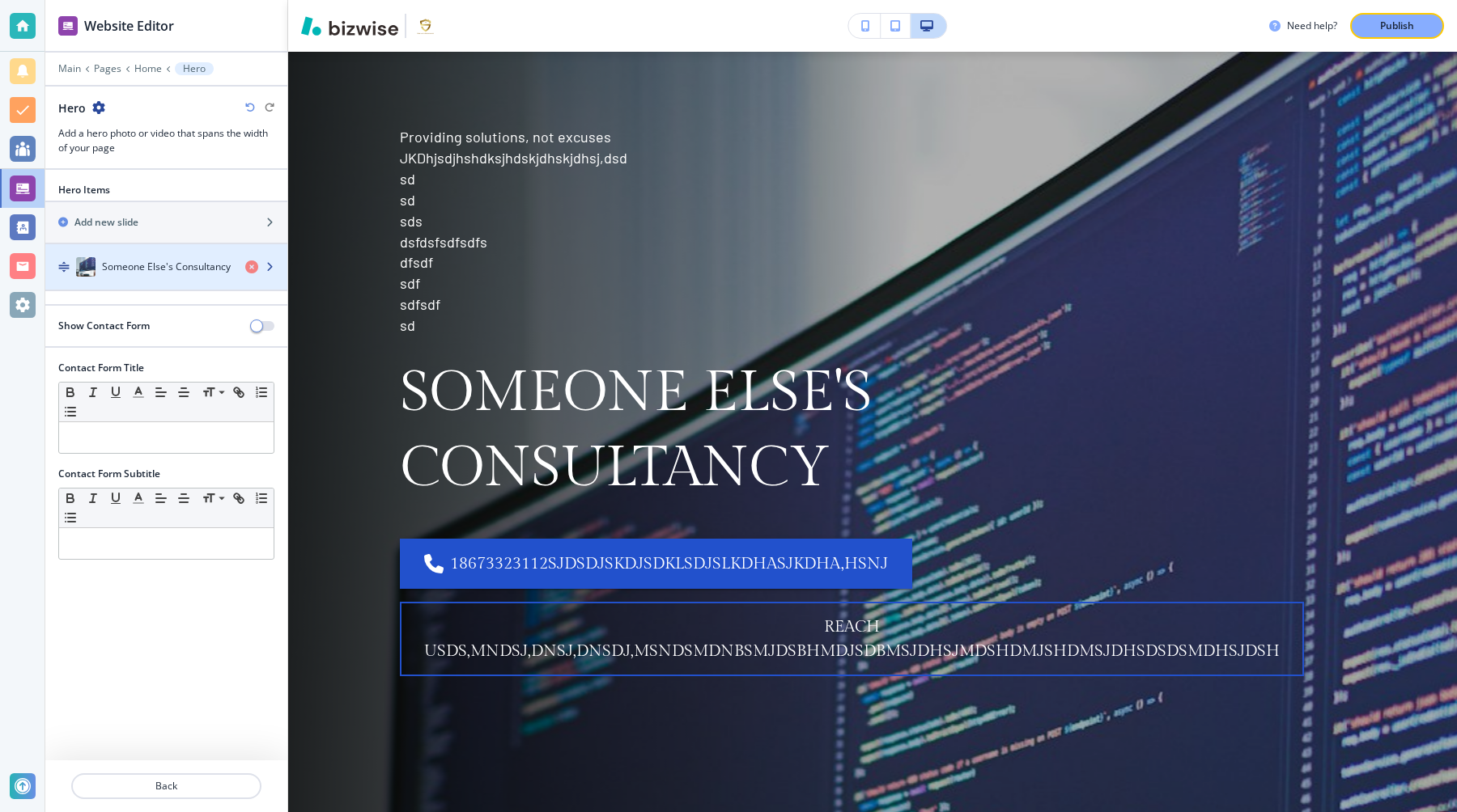
click at [204, 268] on h4 "Someone Else's Consultancy" at bounding box center [166, 267] width 129 height 15
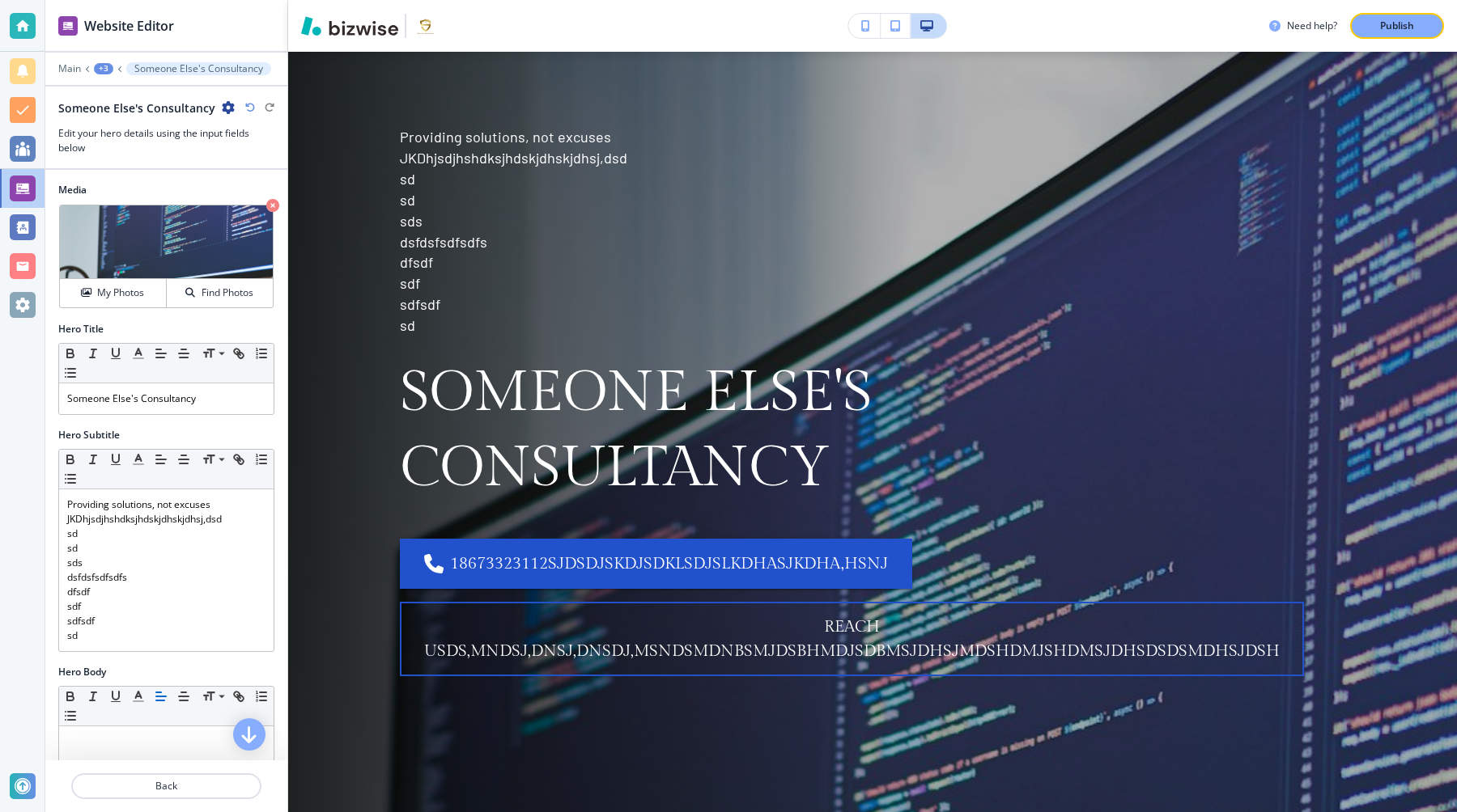
click at [274, 203] on icon "button" at bounding box center [273, 205] width 13 height 13
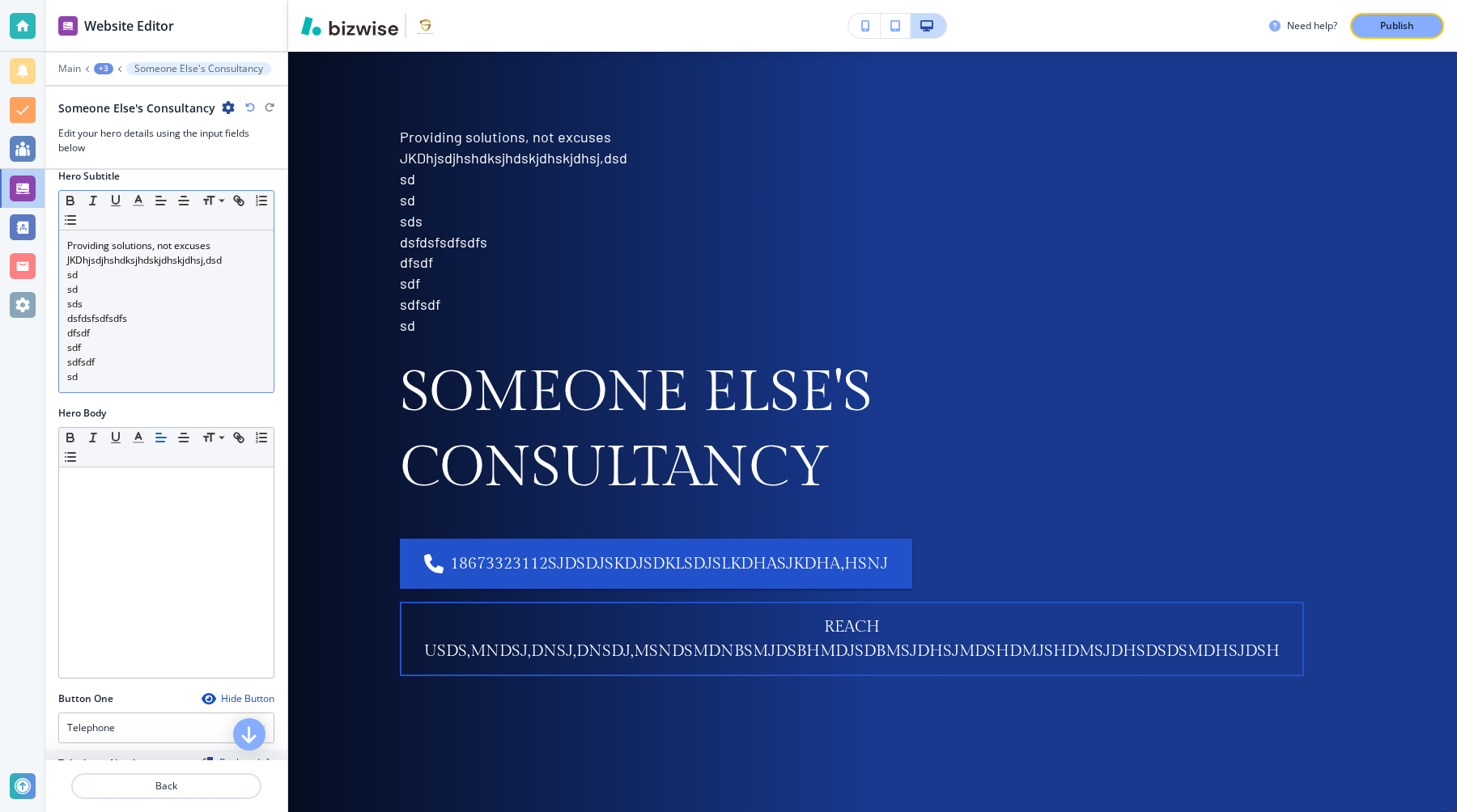
scroll to position [0, 0]
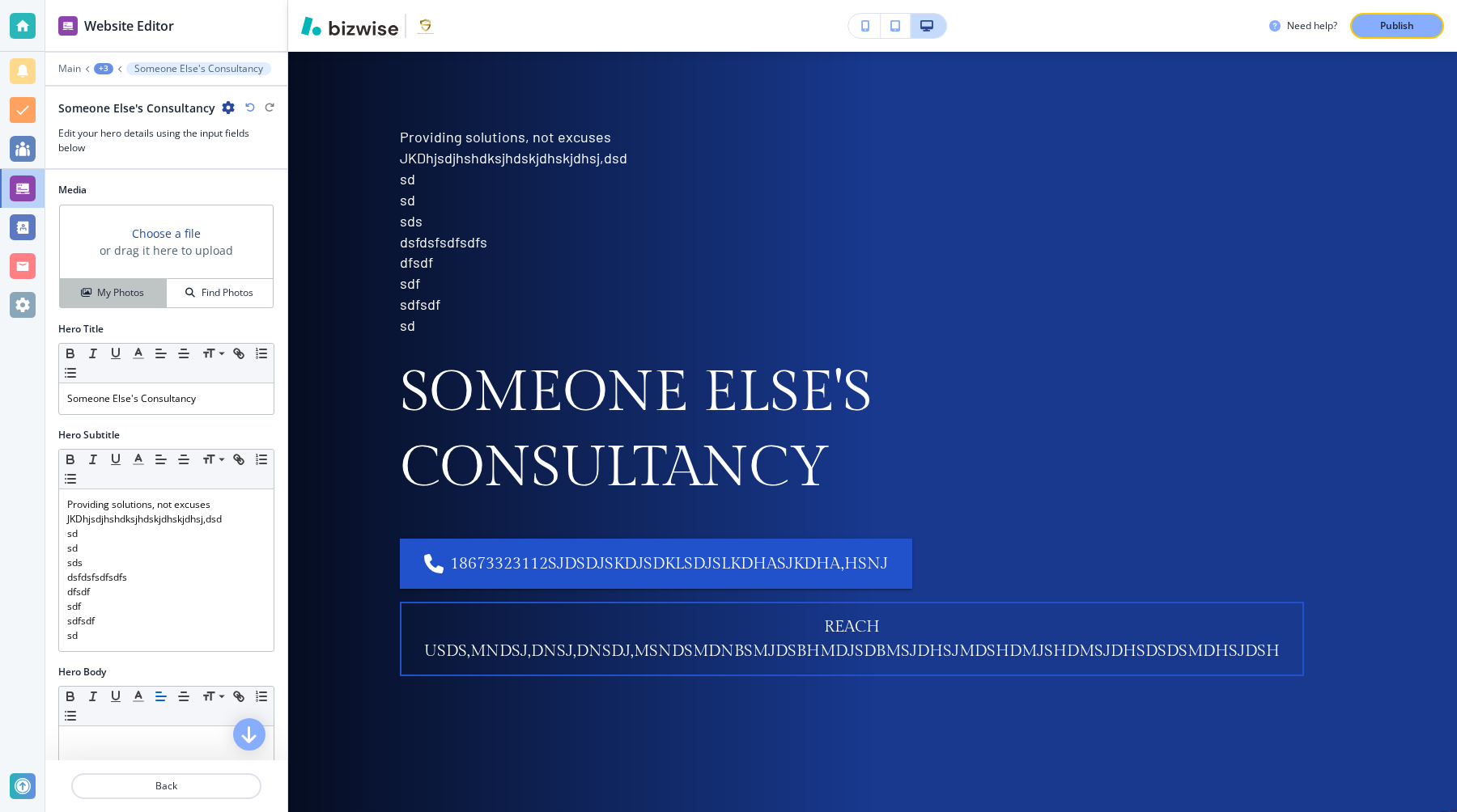
click at [116, 286] on h4 "My Photos" at bounding box center [120, 293] width 47 height 15
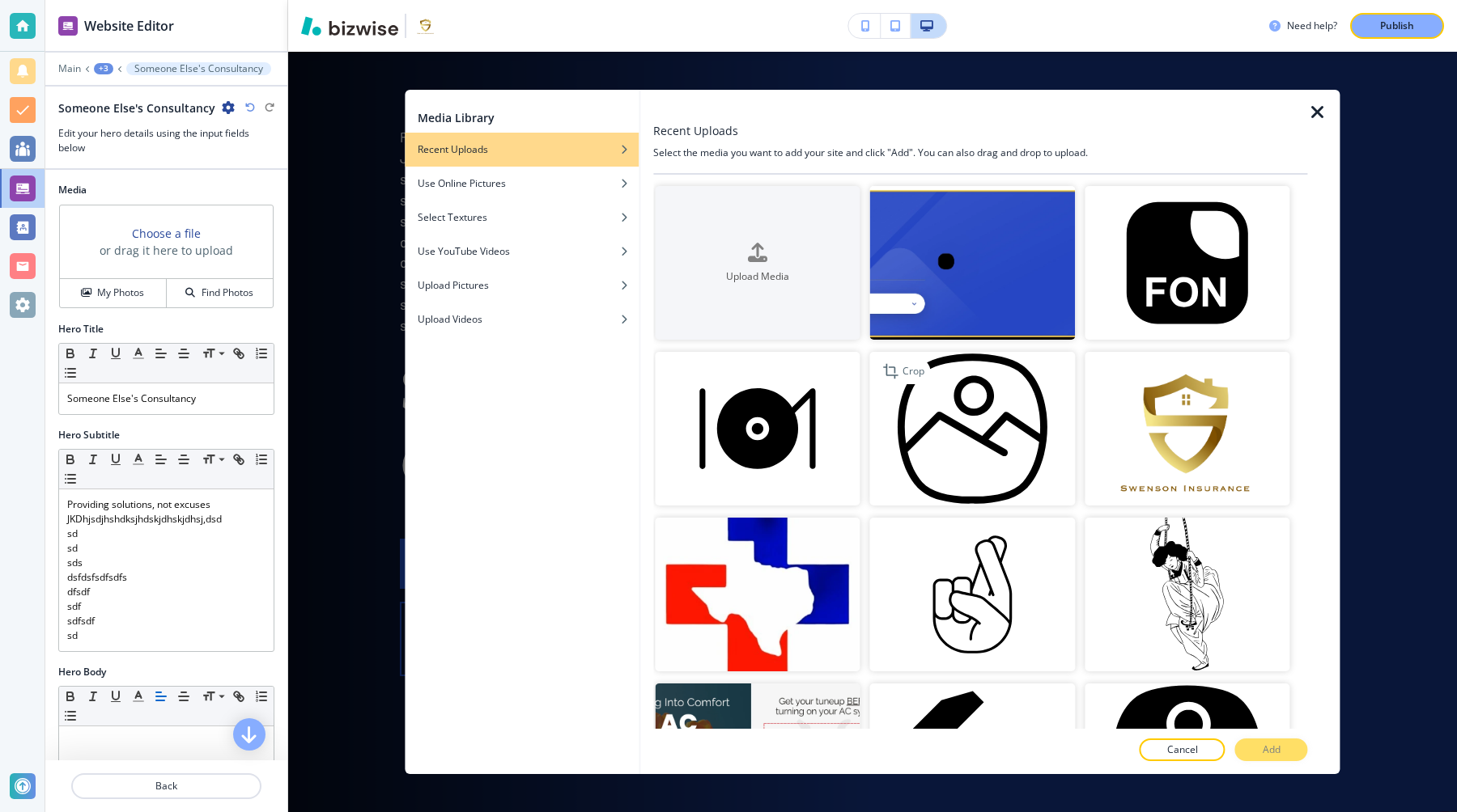
click at [1039, 458] on img "button" at bounding box center [972, 429] width 204 height 154
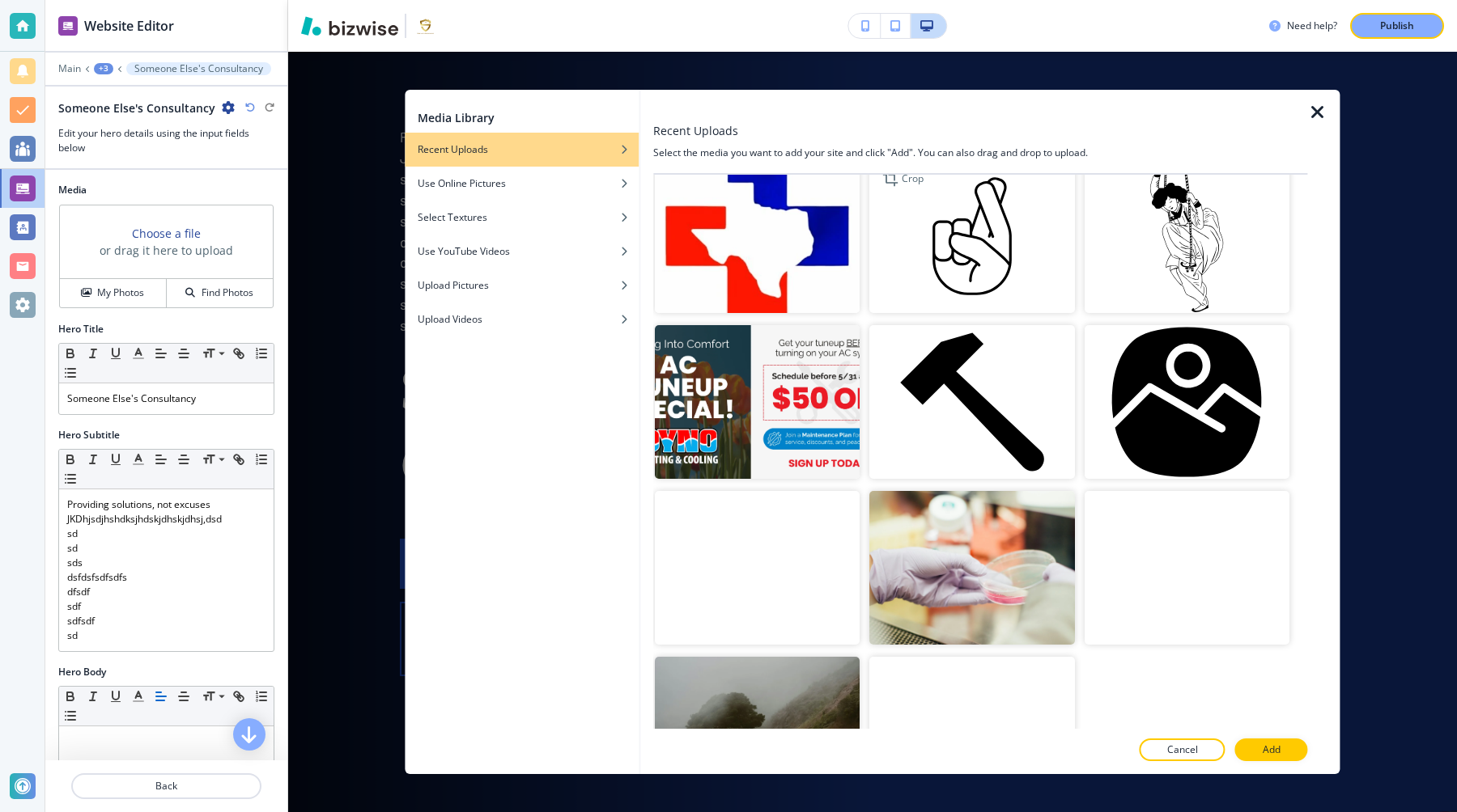
scroll to position [454, 0]
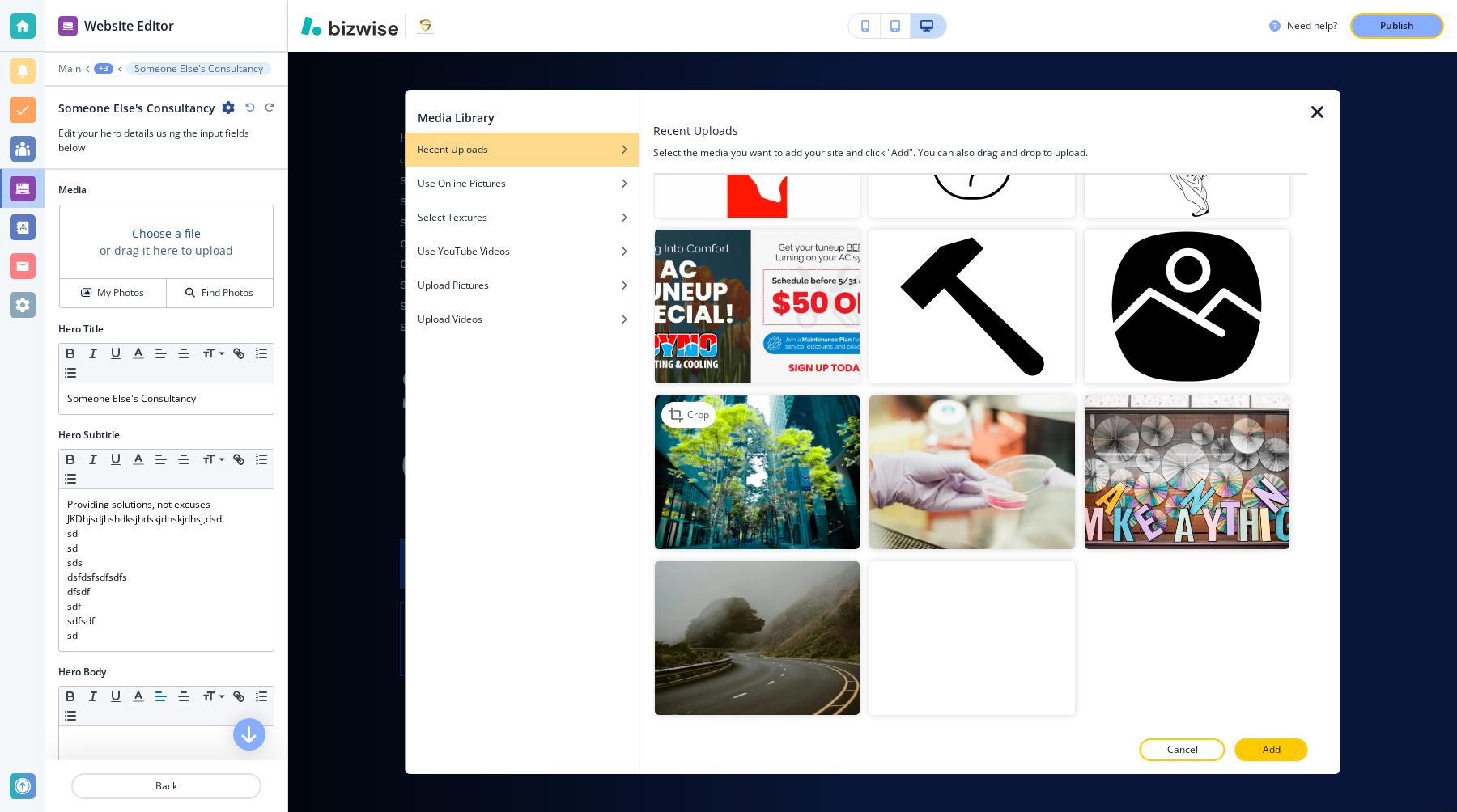
click at [800, 503] on img "button" at bounding box center [757, 473] width 204 height 154
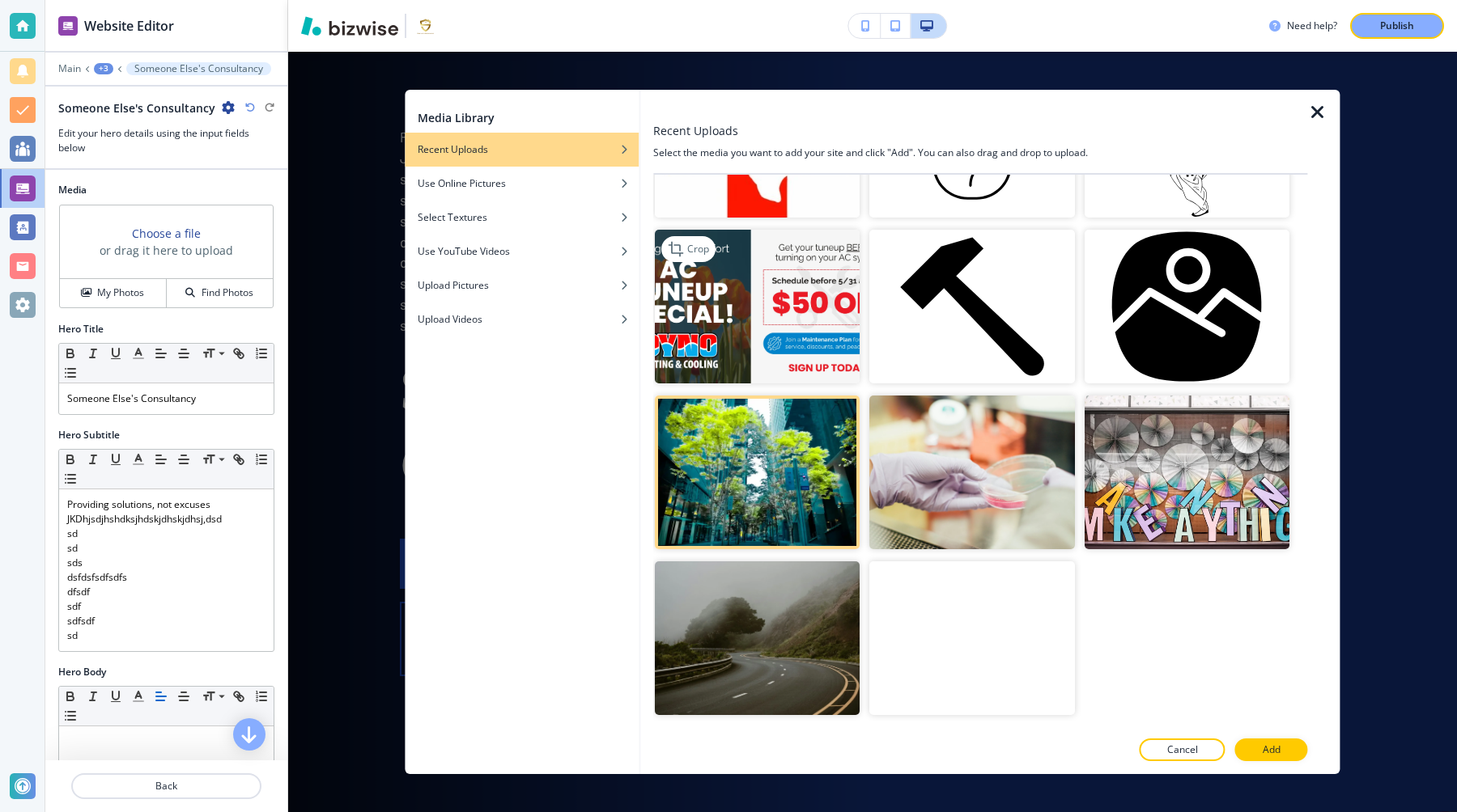
click at [788, 331] on img "button" at bounding box center [757, 306] width 204 height 154
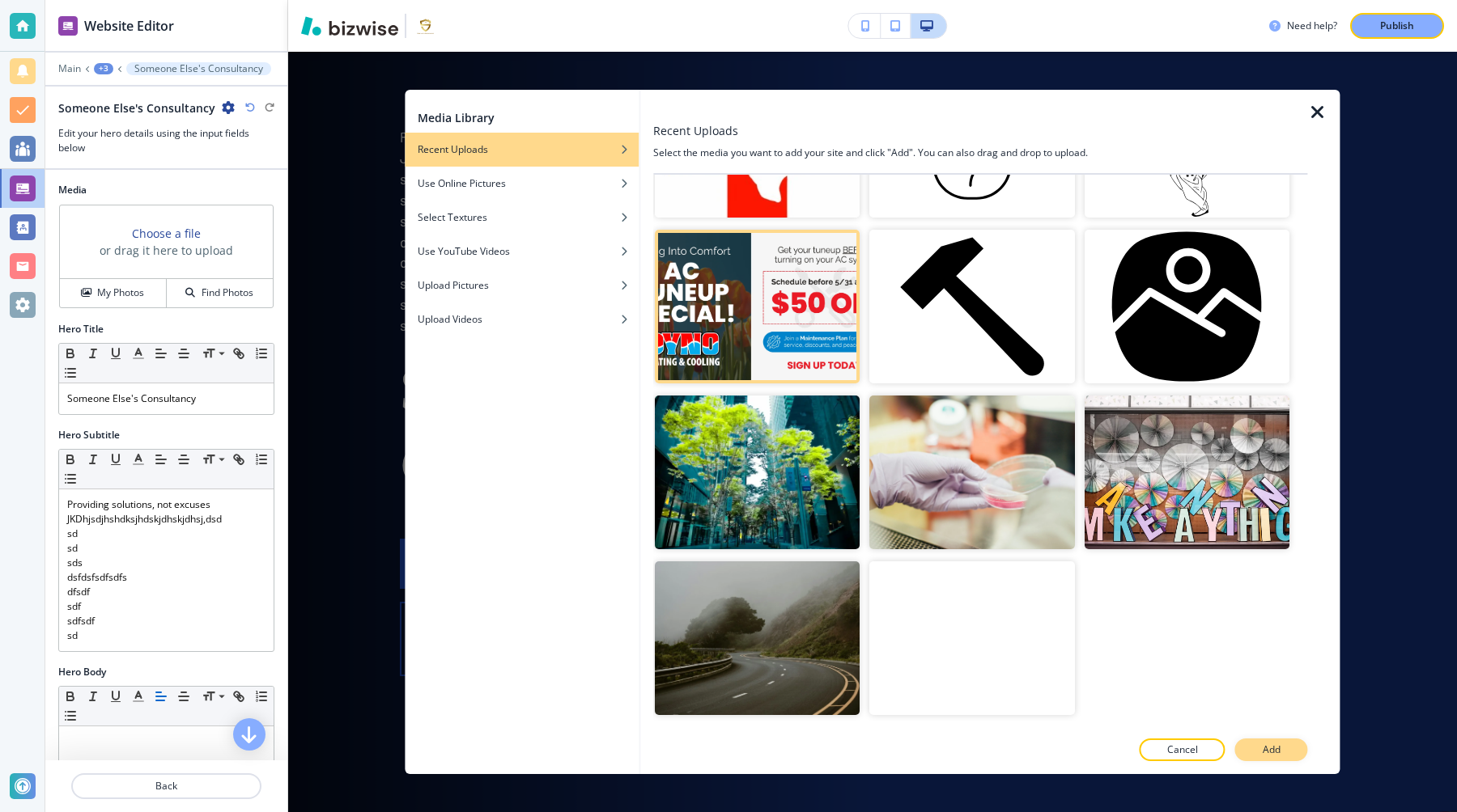
click at [1285, 746] on button "Add" at bounding box center [1271, 750] width 73 height 22
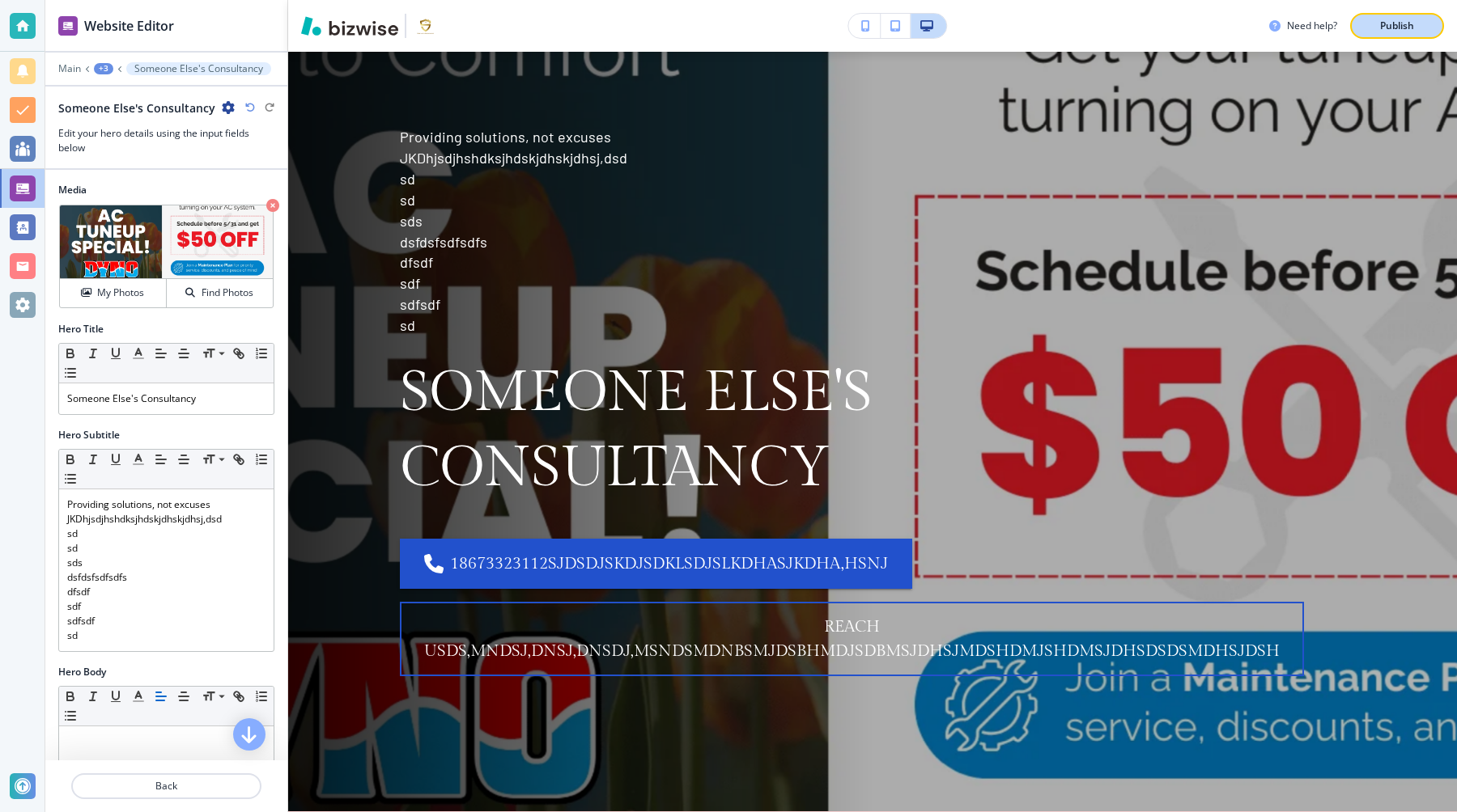
click at [1402, 30] on p "Publish" at bounding box center [1397, 26] width 34 height 15
click at [76, 68] on p "Main" at bounding box center [69, 68] width 22 height 11
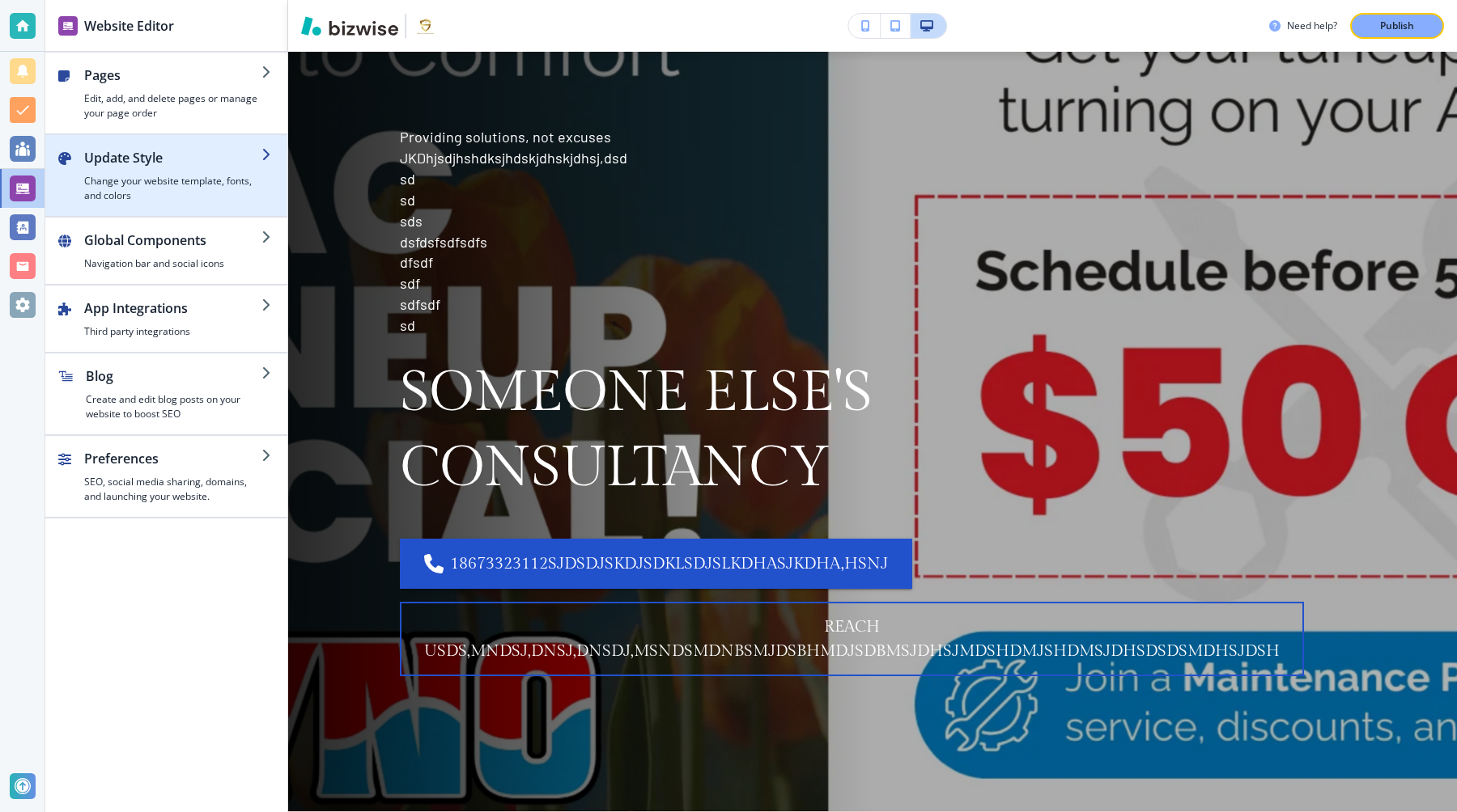
click at [185, 182] on h4 "Change your website template, fonts, and colors" at bounding box center [173, 188] width 178 height 29
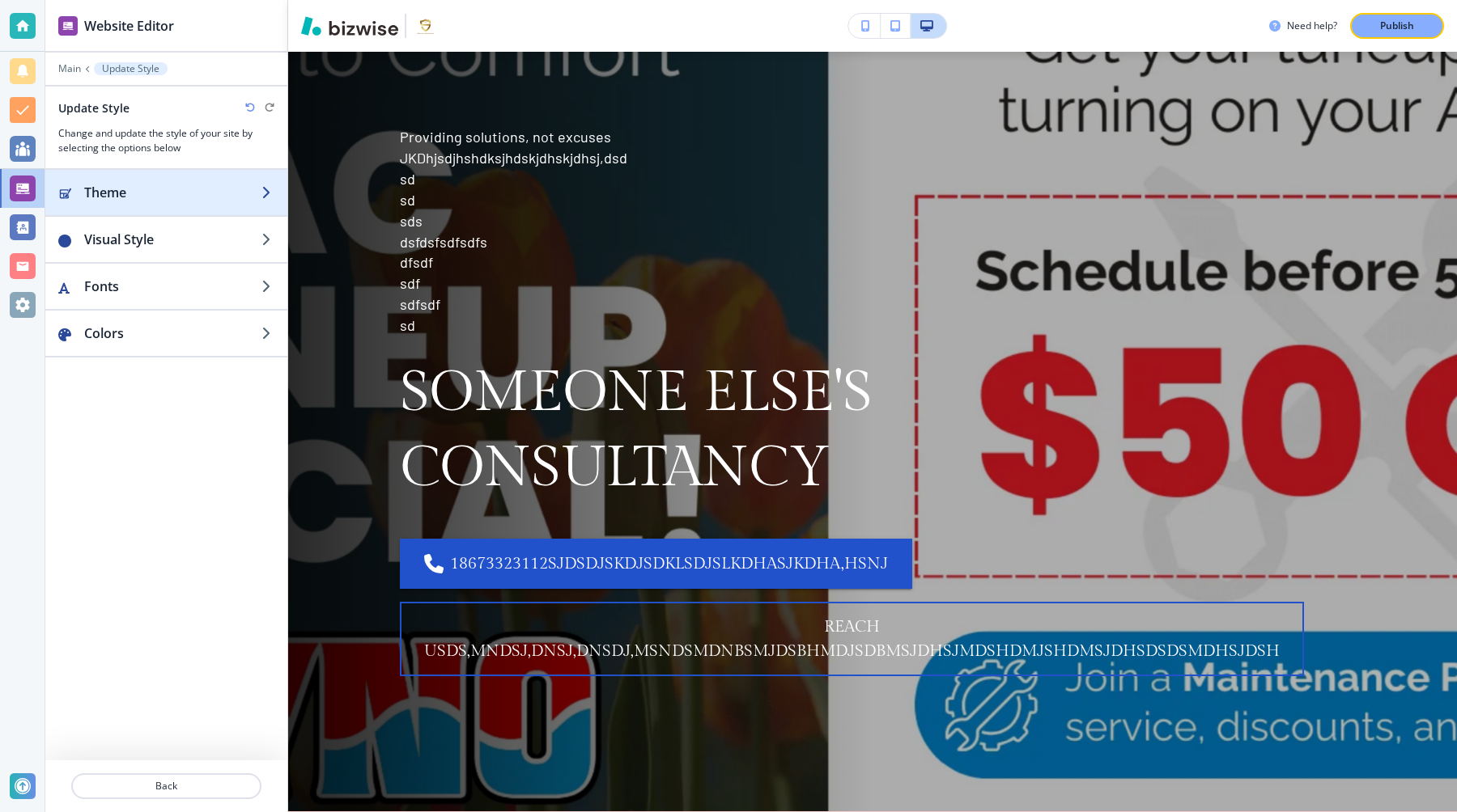
click at [158, 201] on h2 "Theme" at bounding box center [173, 192] width 178 height 19
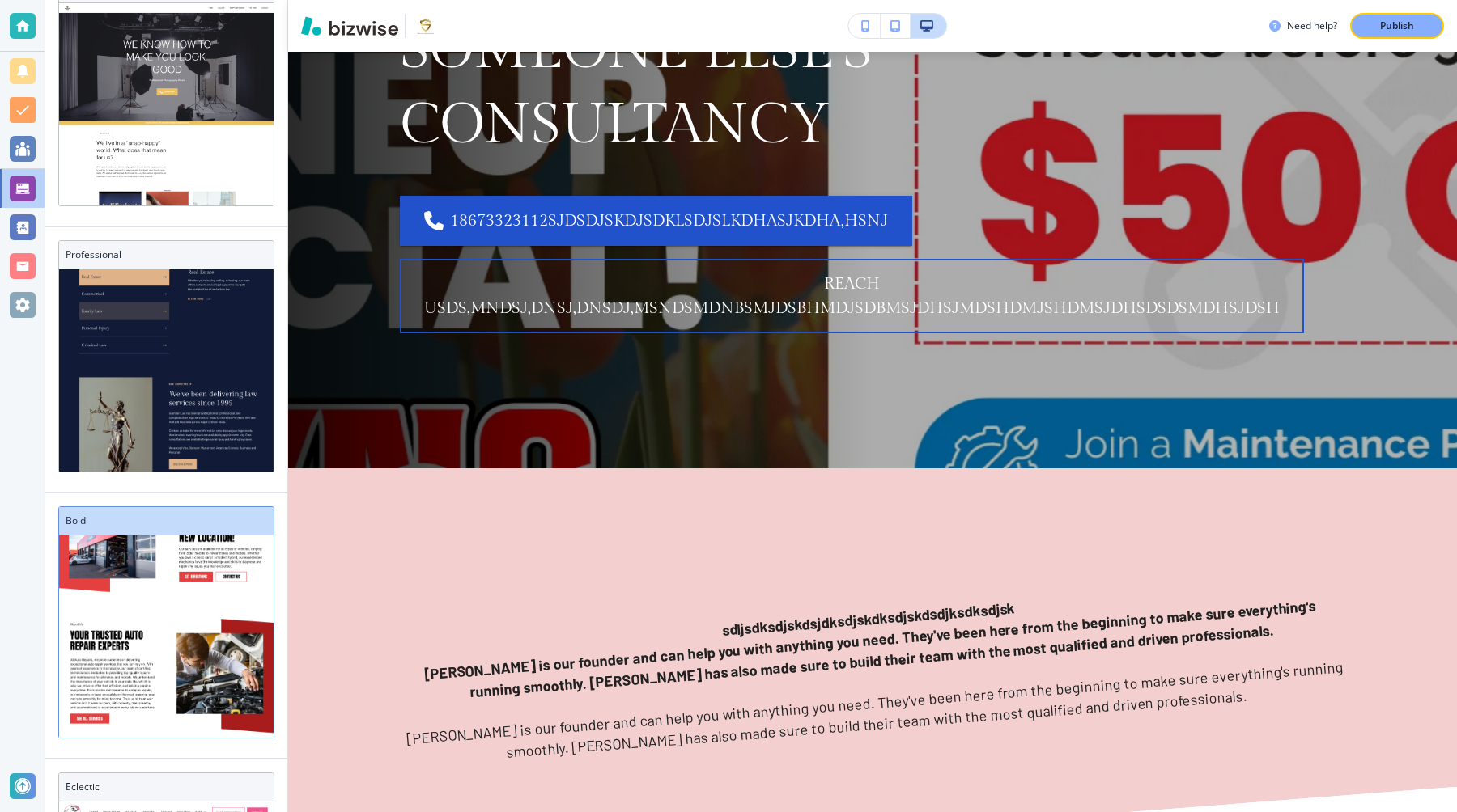
scroll to position [235, 0]
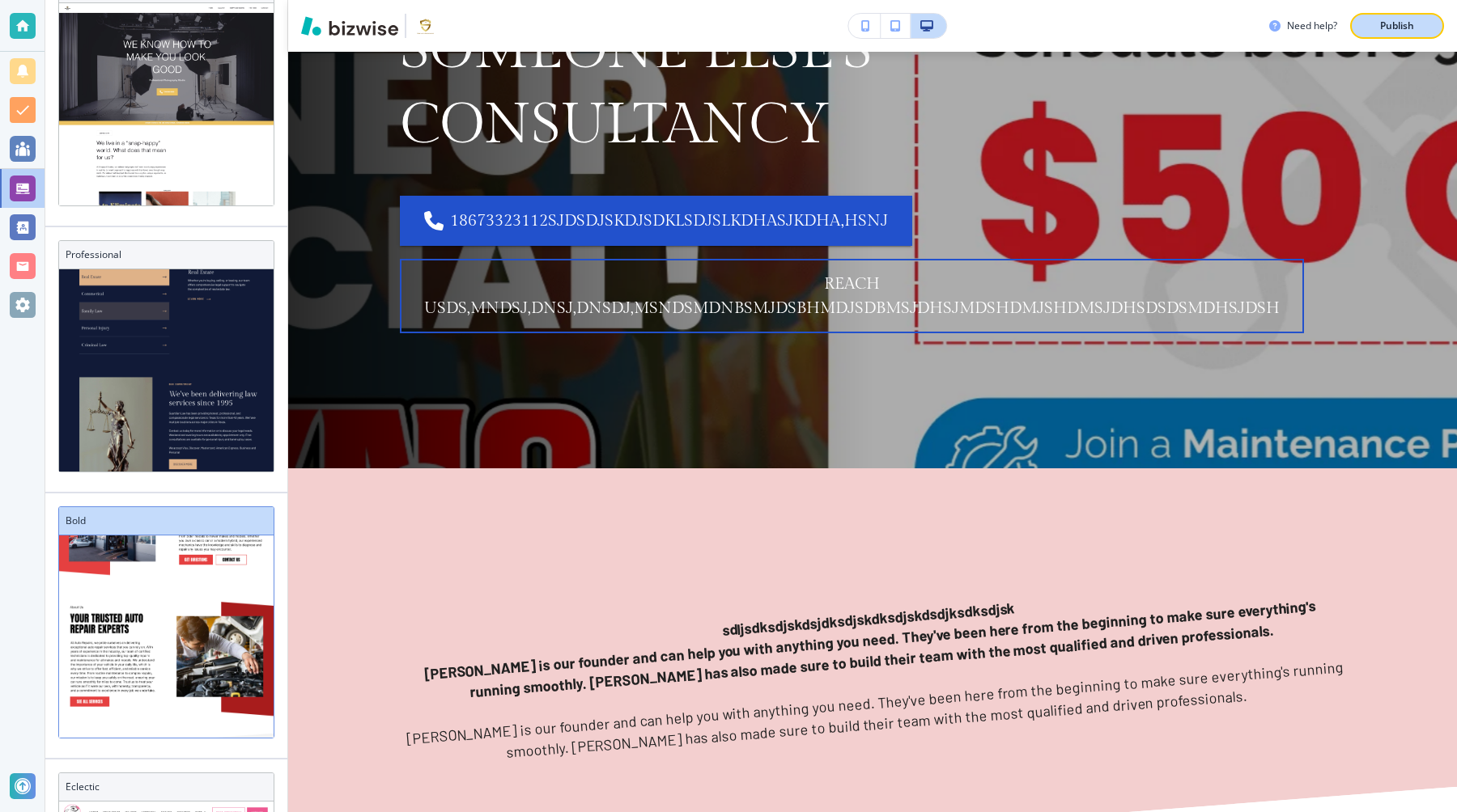
click at [1395, 31] on p "Publish" at bounding box center [1397, 26] width 34 height 15
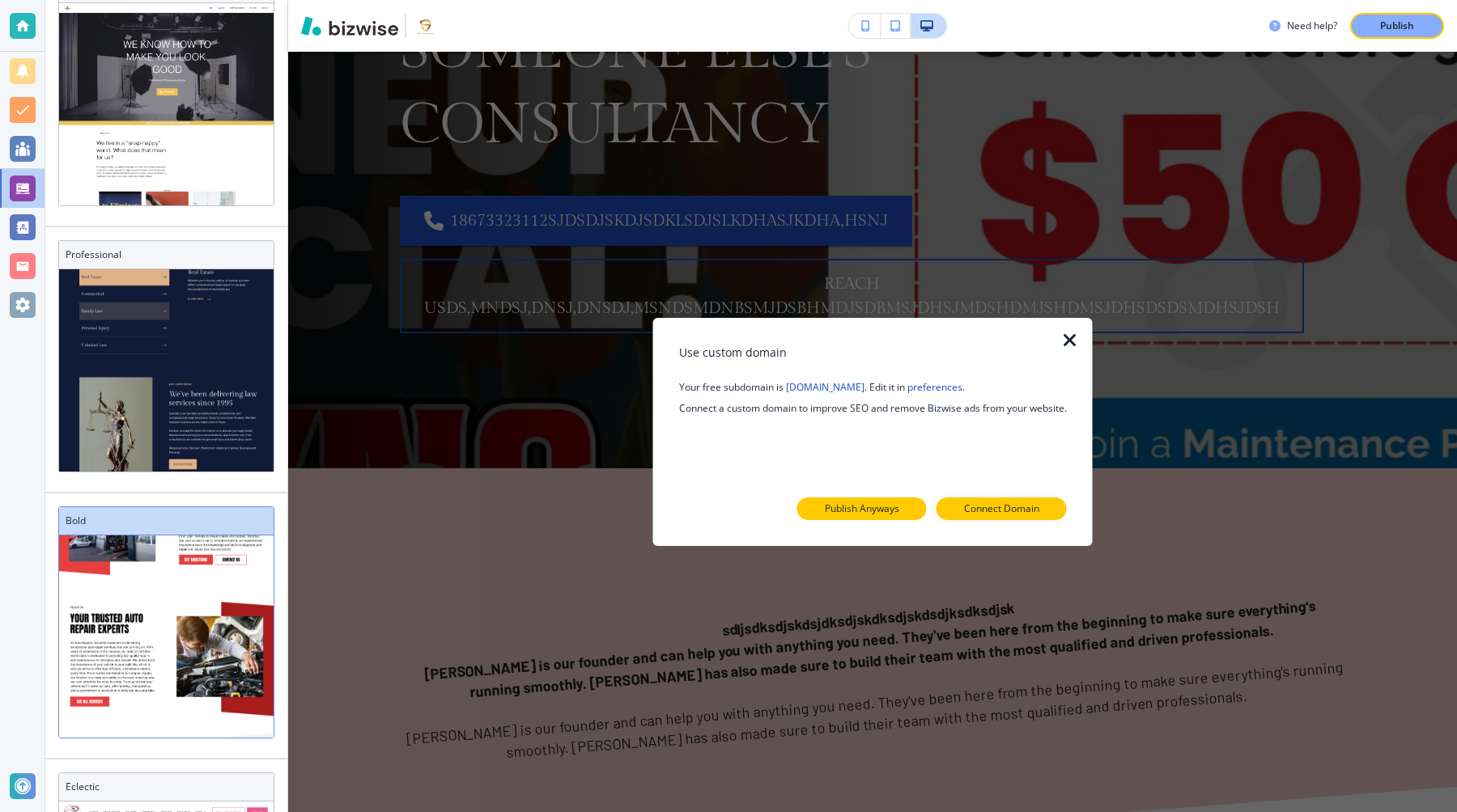
click at [893, 507] on p "Publish Anyways" at bounding box center [862, 509] width 74 height 15
